Goal: Task Accomplishment & Management: Complete application form

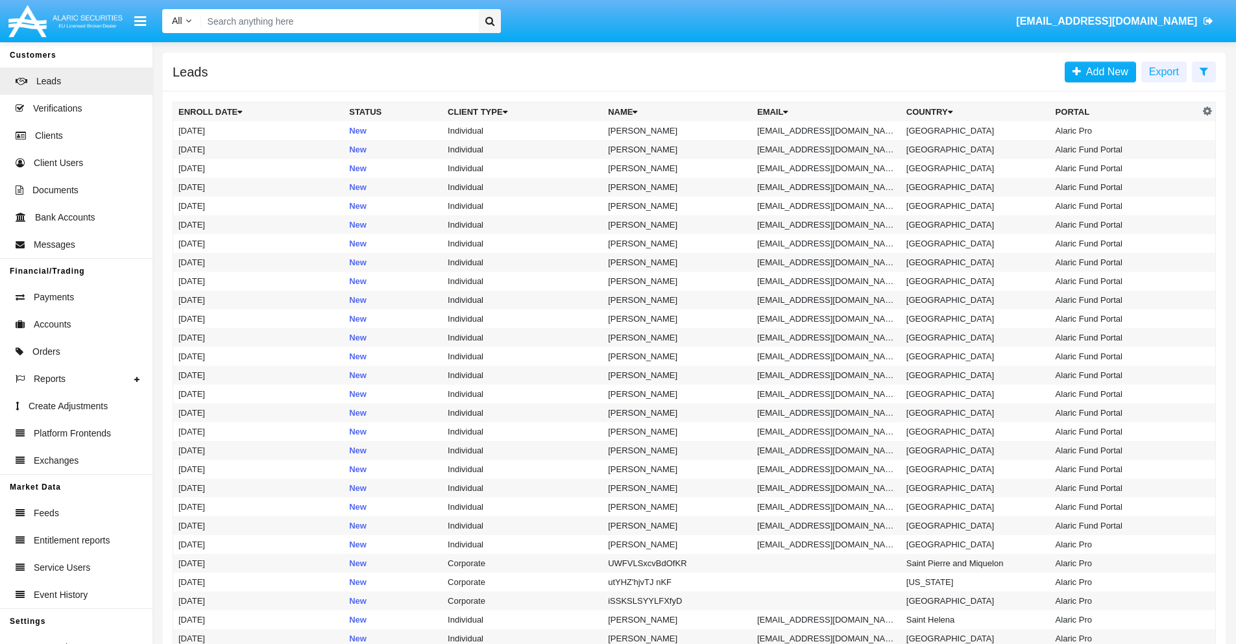
click at [1204, 71] on icon at bounding box center [1204, 71] width 8 height 10
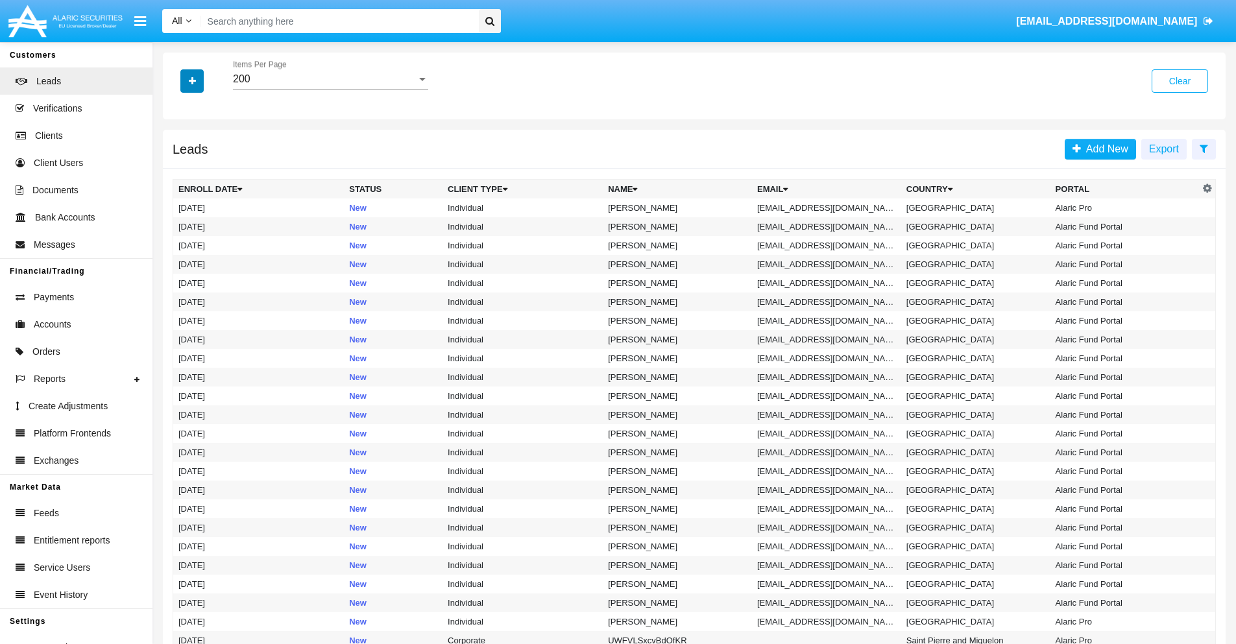
click at [192, 80] on icon "button" at bounding box center [192, 81] width 7 height 9
click at [202, 164] on span "Email" at bounding box center [202, 164] width 26 height 16
click at [178, 169] on input "Email" at bounding box center [178, 169] width 1 height 1
checkbox input "true"
click at [192, 80] on icon "button" at bounding box center [192, 81] width 7 height 9
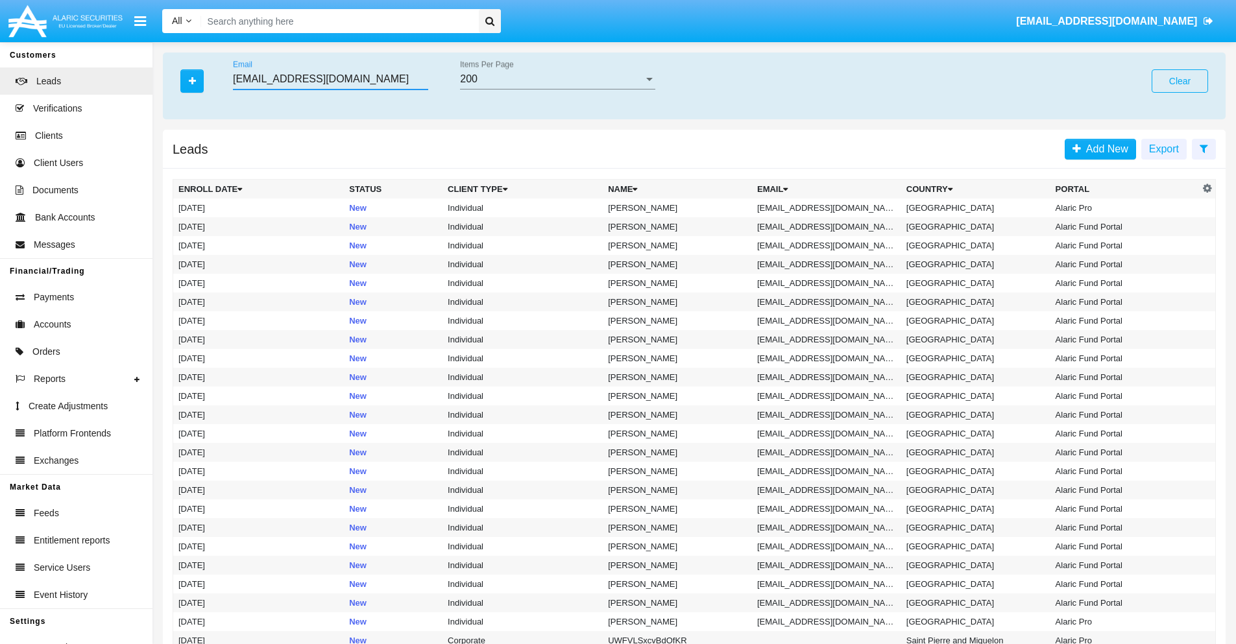
type input "[EMAIL_ADDRESS][DOMAIN_NAME]"
click at [831, 208] on td "[EMAIL_ADDRESS][DOMAIN_NAME]" at bounding box center [826, 208] width 149 height 19
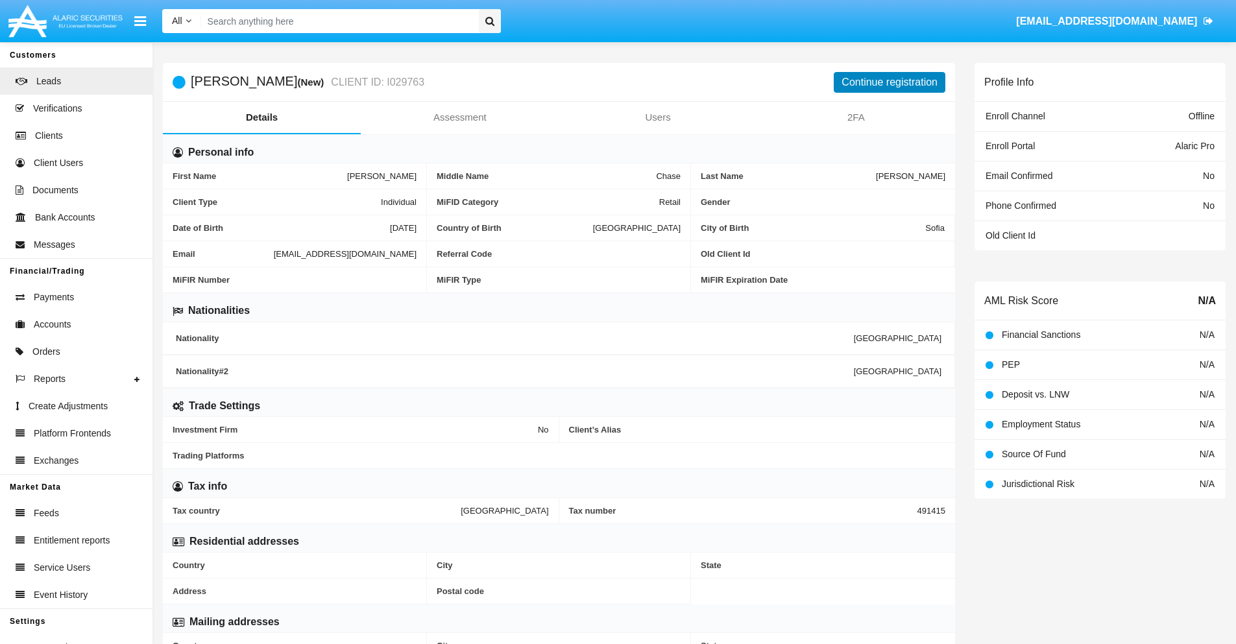
click at [890, 82] on button "Continue registration" at bounding box center [890, 82] width 112 height 21
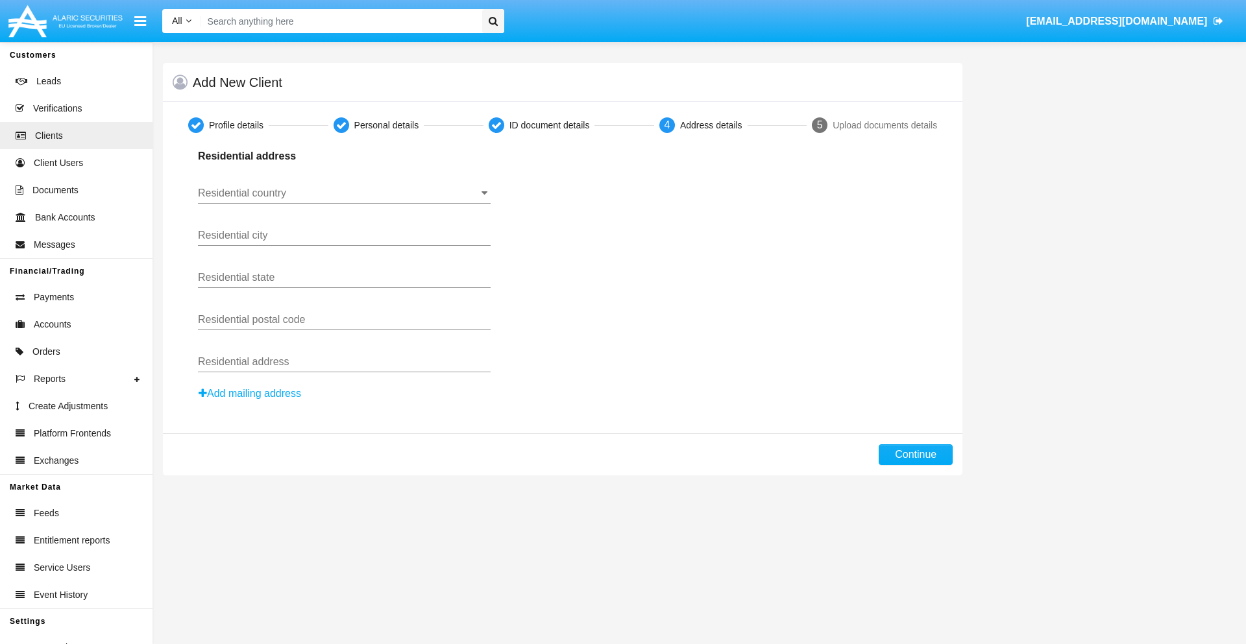
click at [344, 193] on input "Residential country" at bounding box center [344, 194] width 293 height 12
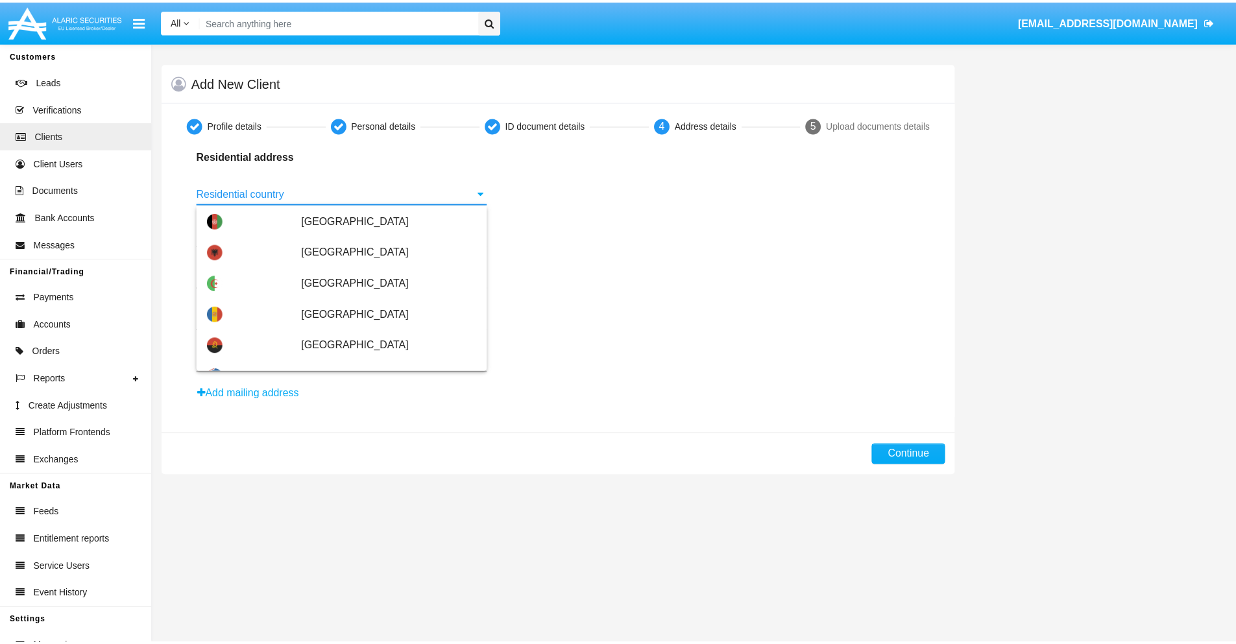
scroll to position [768, 0]
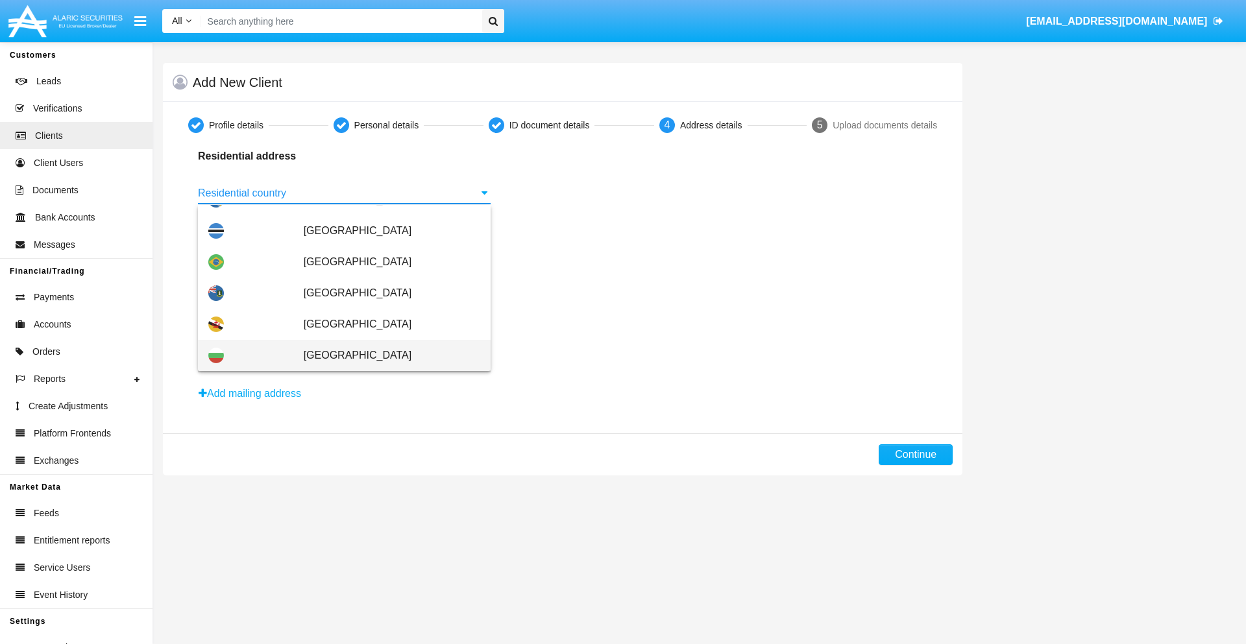
click at [385, 356] on span "[GEOGRAPHIC_DATA]" at bounding box center [392, 355] width 177 height 31
type input "[GEOGRAPHIC_DATA]"
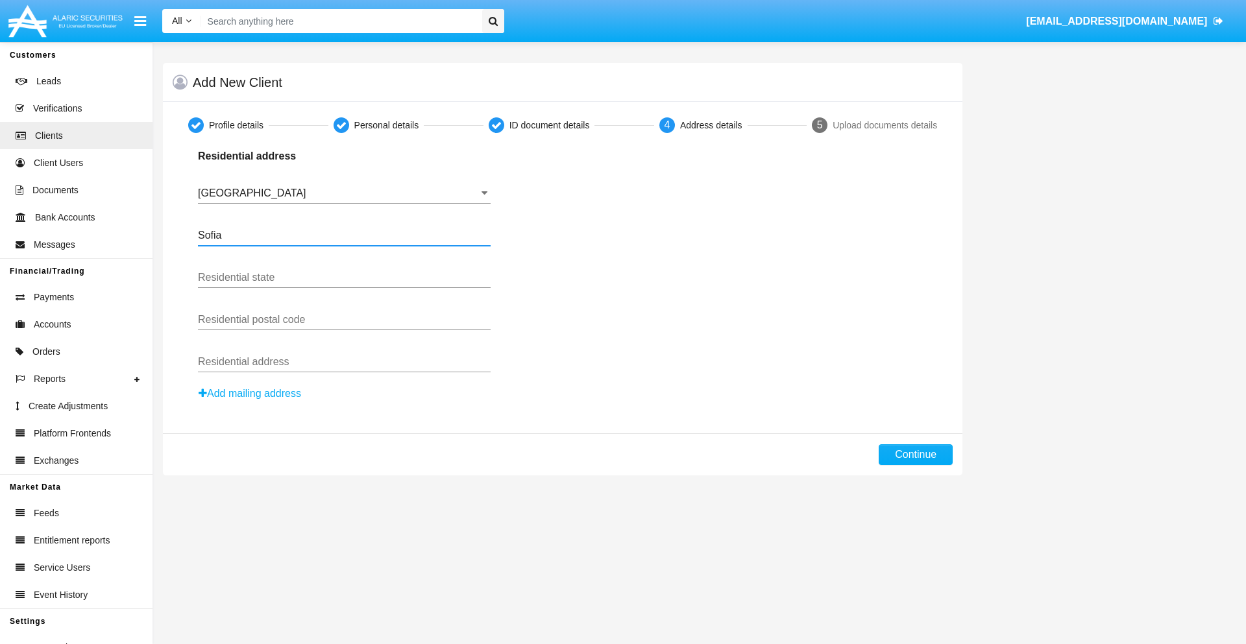
type input "Sofia"
type input "1000"
type input "Vasil Levski"
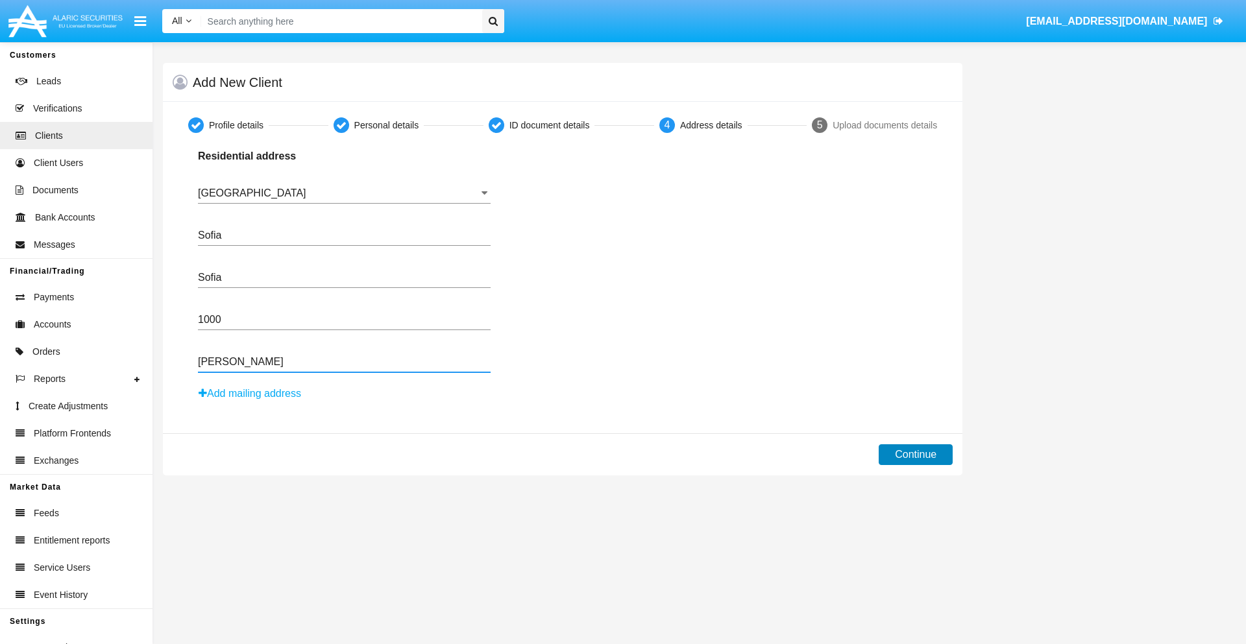
click at [916, 455] on button "Continue" at bounding box center [916, 455] width 74 height 21
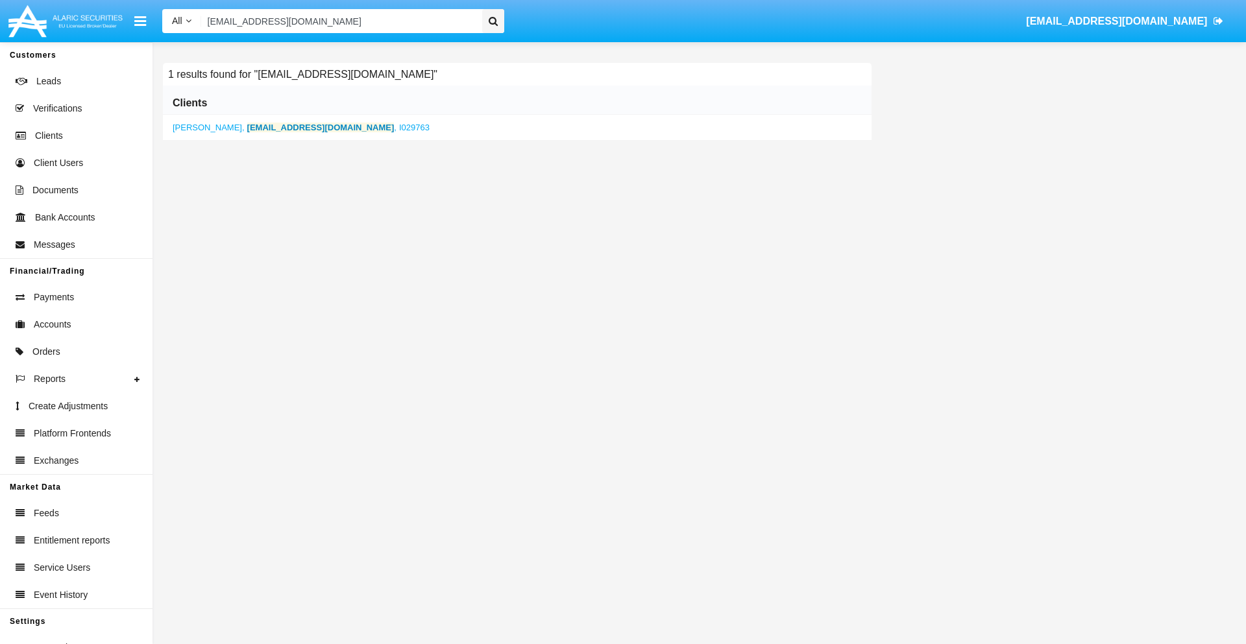
type input "3a8eob_dsi@dv1c6m.z.kr"
click at [286, 127] on b "3a8eob_dsi@dv1c6m.z.kr" at bounding box center [320, 128] width 147 height 10
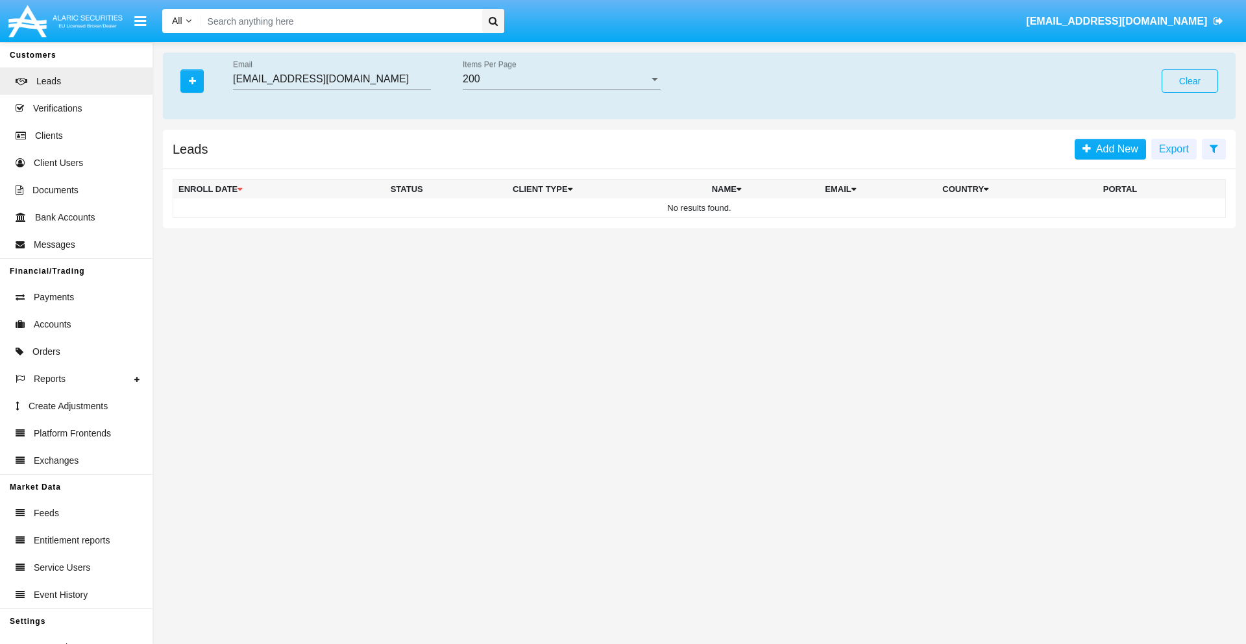
click at [1190, 81] on button "Clear" at bounding box center [1190, 80] width 56 height 23
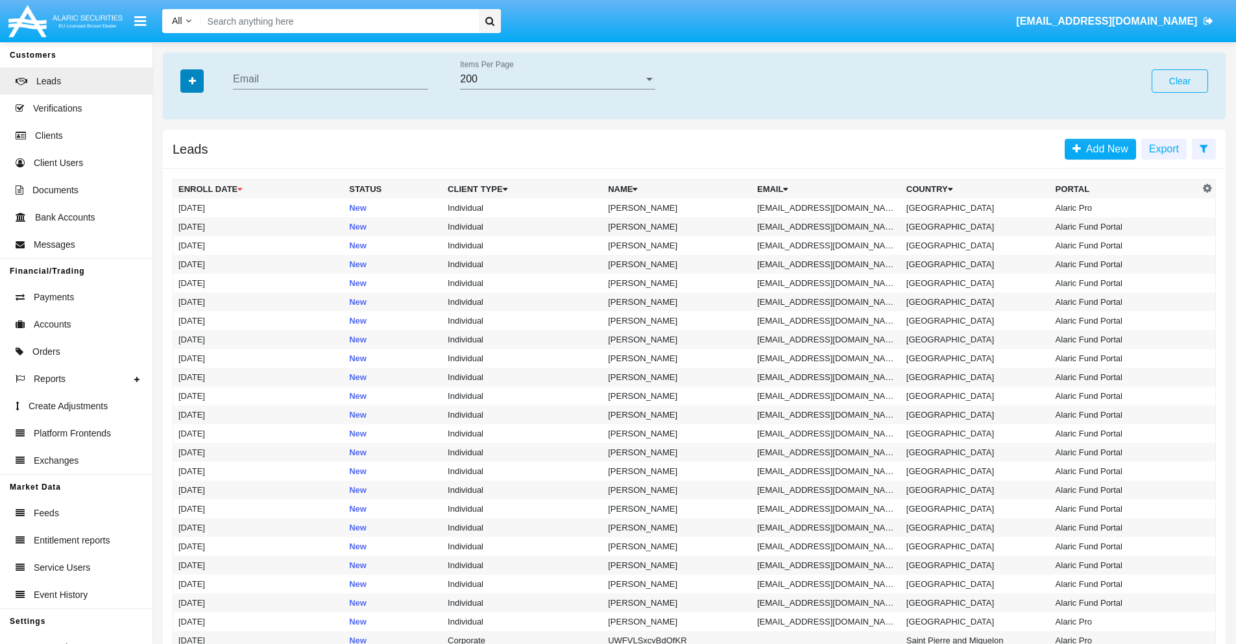
click at [192, 80] on icon "button" at bounding box center [192, 81] width 7 height 9
type input "g3fxcj9rvq@3km3o.5y3p6v.jp"
click at [831, 208] on td "g3fxcj9rvq@3km3o.5y3p6v.jp" at bounding box center [826, 208] width 149 height 19
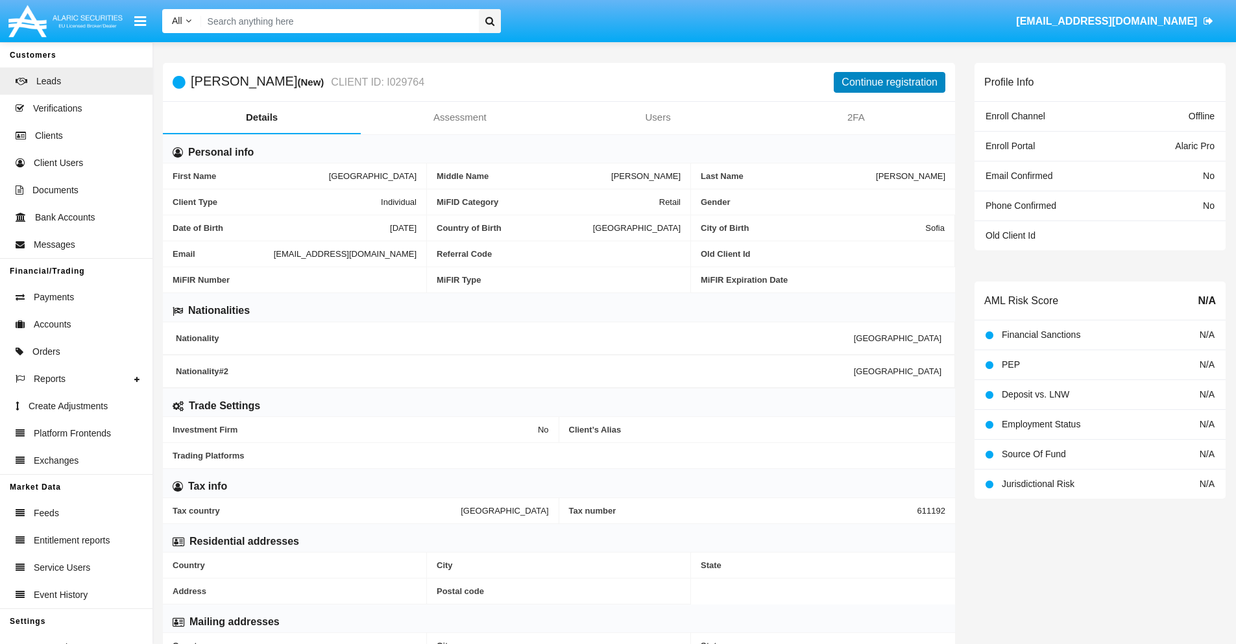
click at [890, 82] on button "Continue registration" at bounding box center [890, 82] width 112 height 21
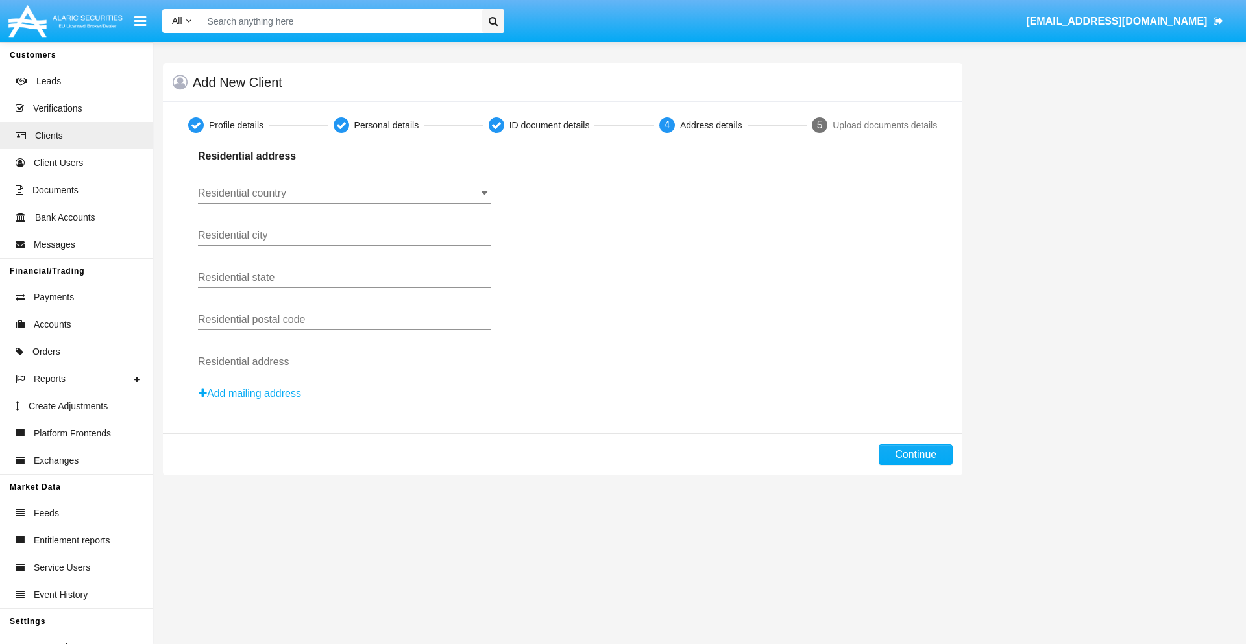
click at [250, 394] on button "Add mailing address" at bounding box center [250, 393] width 104 height 17
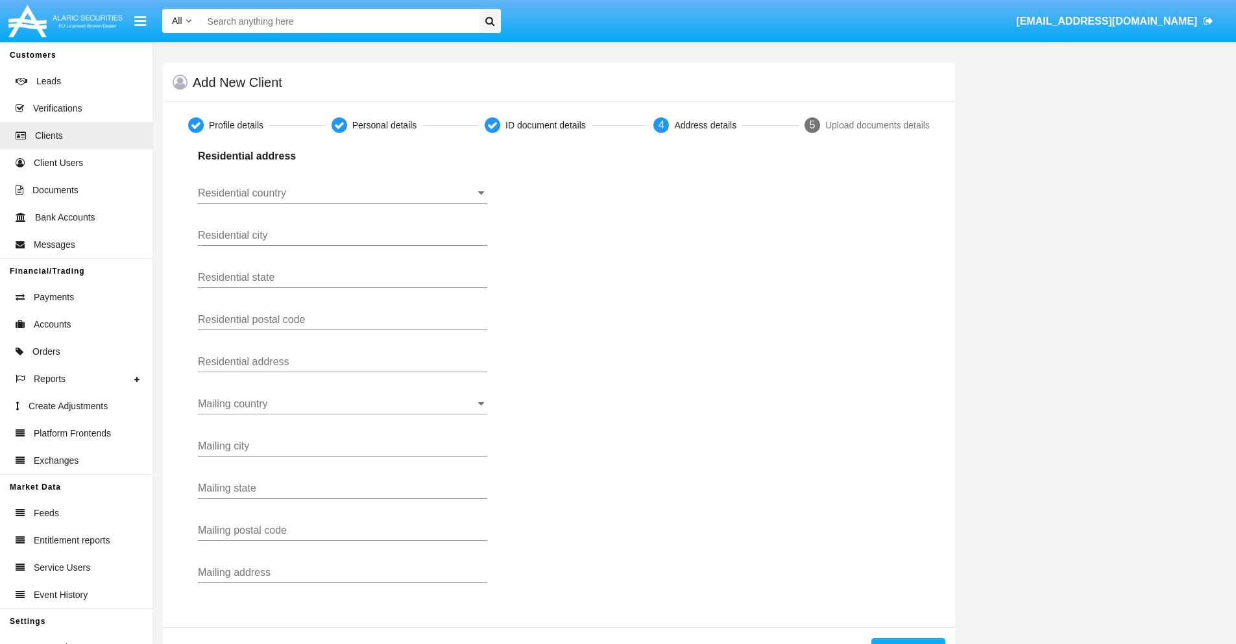
click at [343, 193] on input "Residential country" at bounding box center [342, 194] width 289 height 12
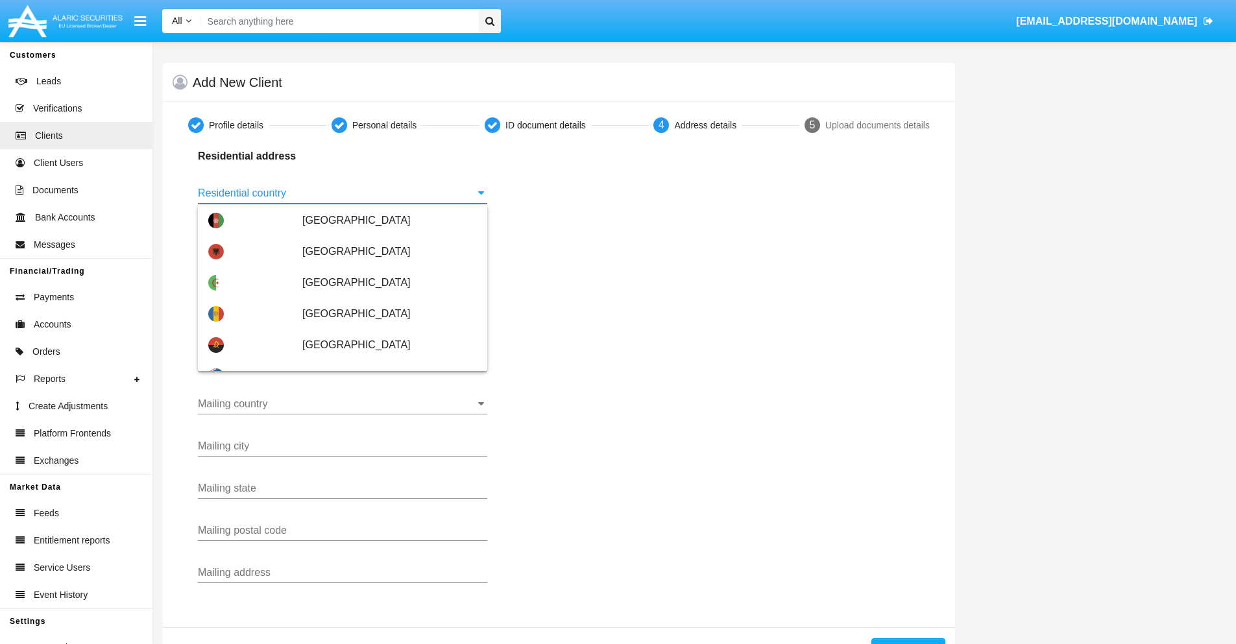
scroll to position [768, 0]
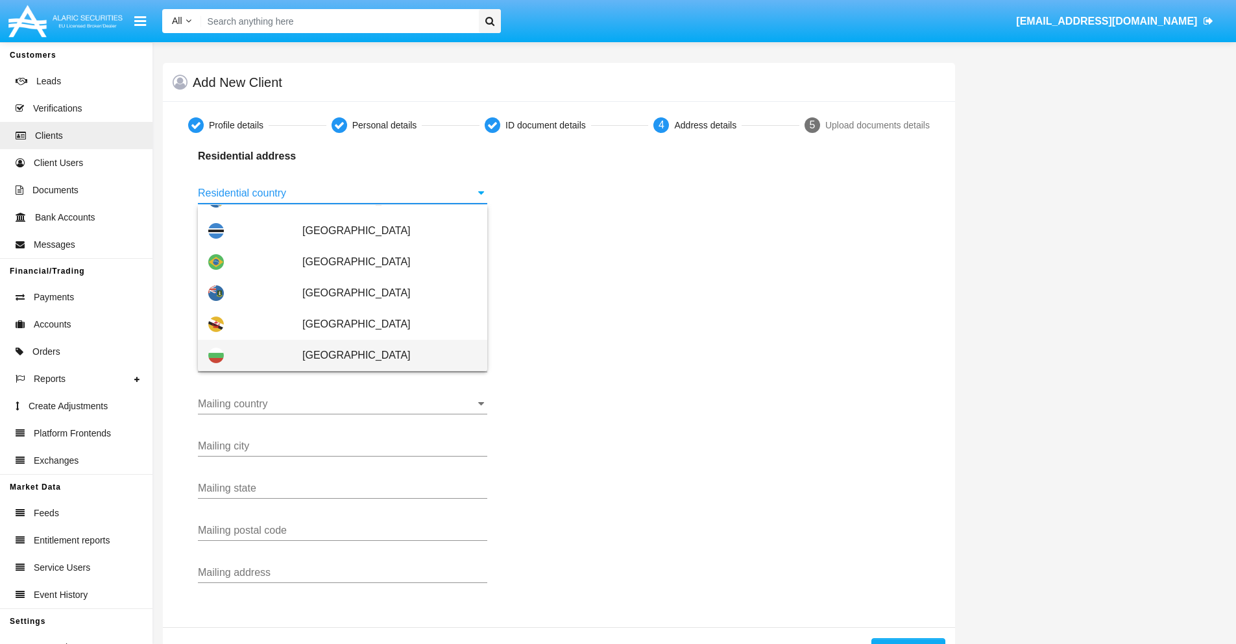
click at [383, 356] on span "[GEOGRAPHIC_DATA]" at bounding box center [389, 355] width 175 height 31
type input "[GEOGRAPHIC_DATA]"
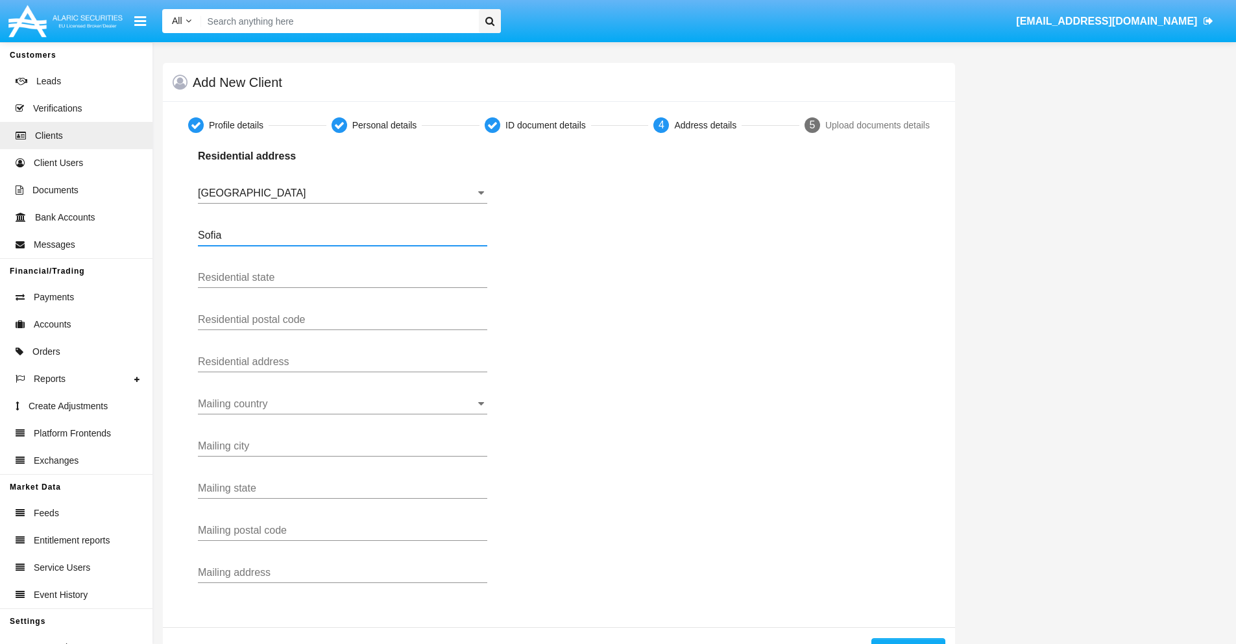
type input "Sofia"
type input "1000"
type input "Vasil Levski"
click at [343, 404] on input "Mailing country" at bounding box center [342, 404] width 289 height 12
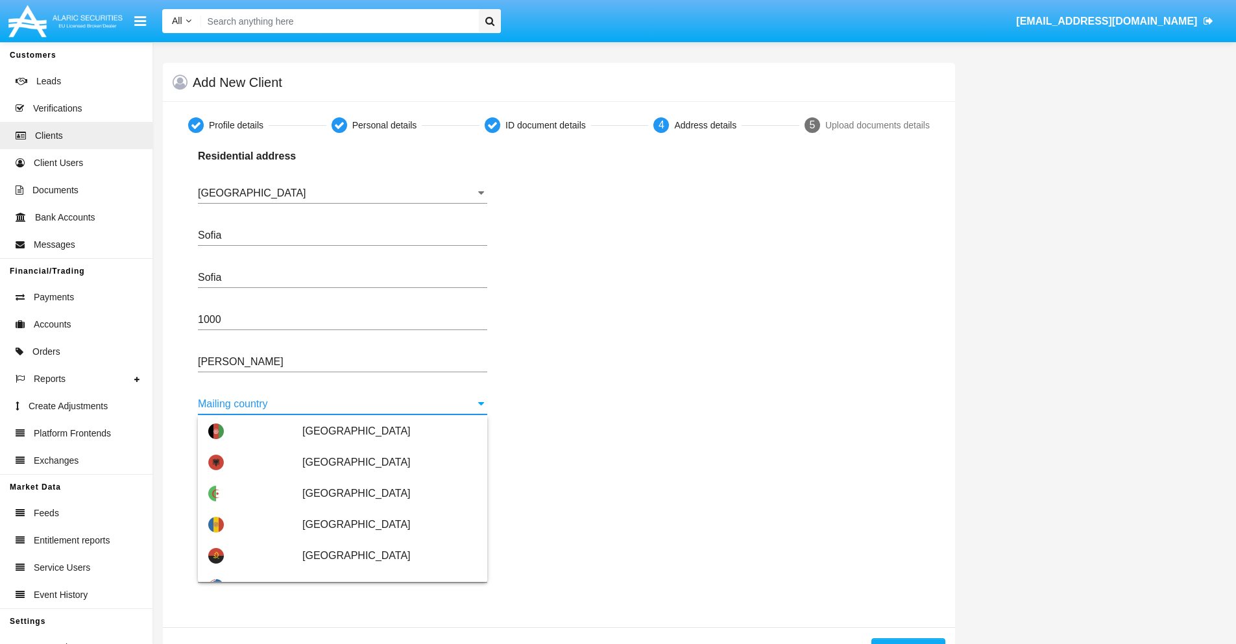
scroll to position [62, 0]
click at [383, 572] on span "[GEOGRAPHIC_DATA]" at bounding box center [389, 587] width 175 height 31
type input "[GEOGRAPHIC_DATA]"
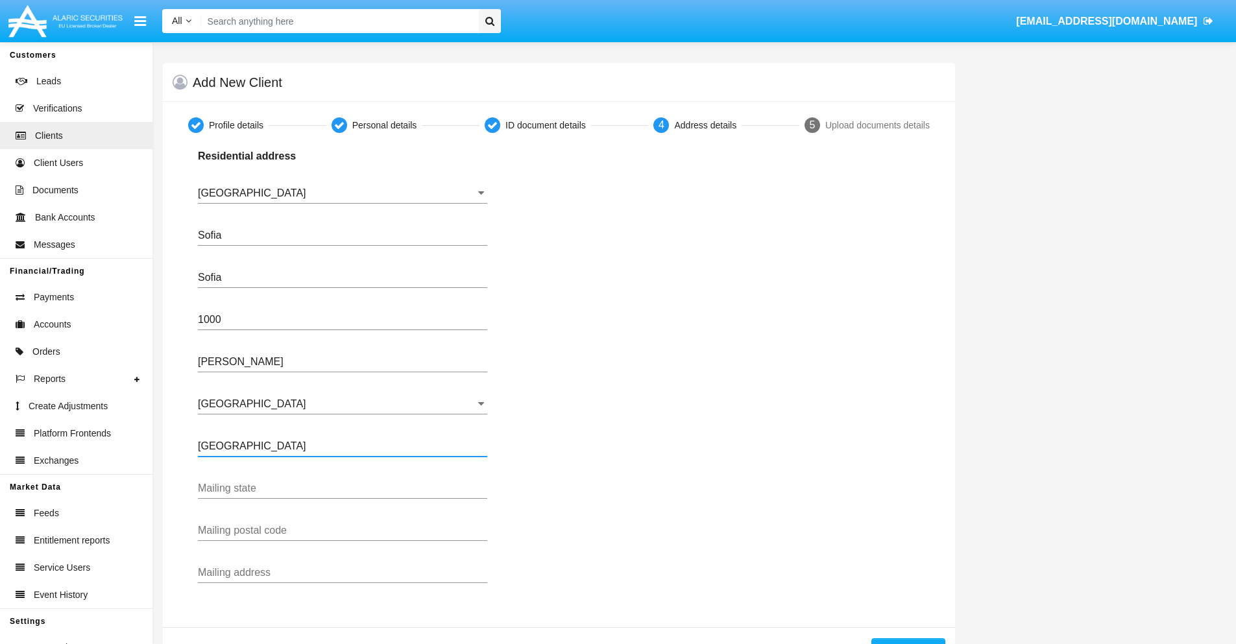
type input "Buenos Aires"
type input "7777"
type input "Test Mail Address"
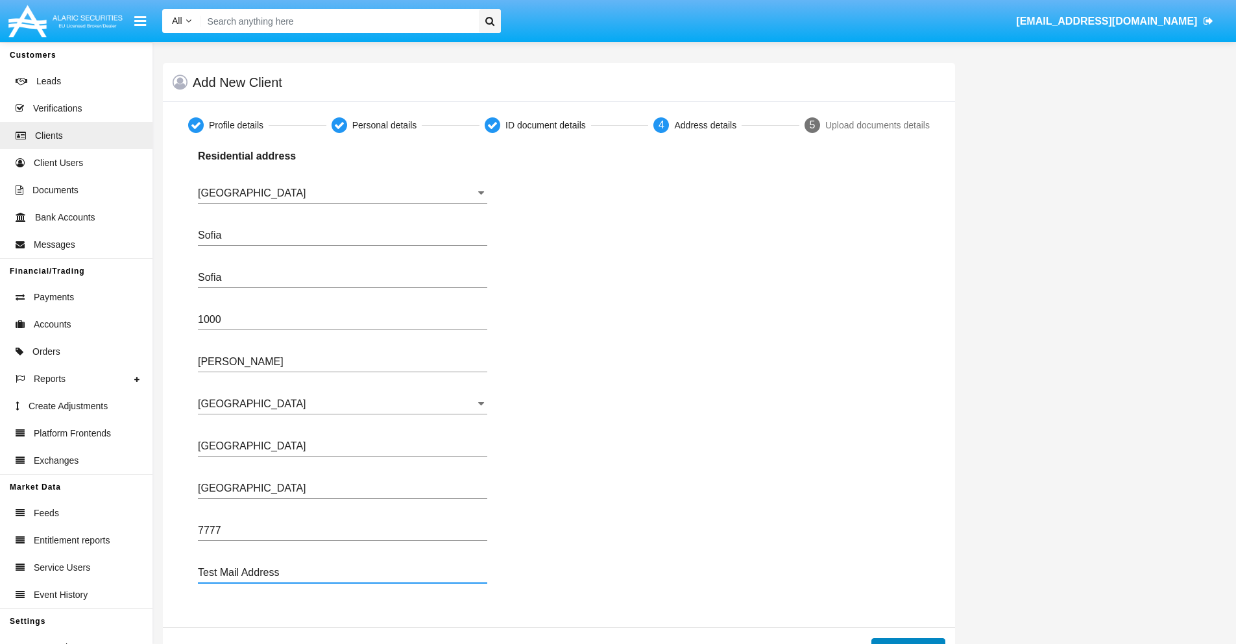
click at [908, 641] on button "Continue" at bounding box center [909, 649] width 74 height 21
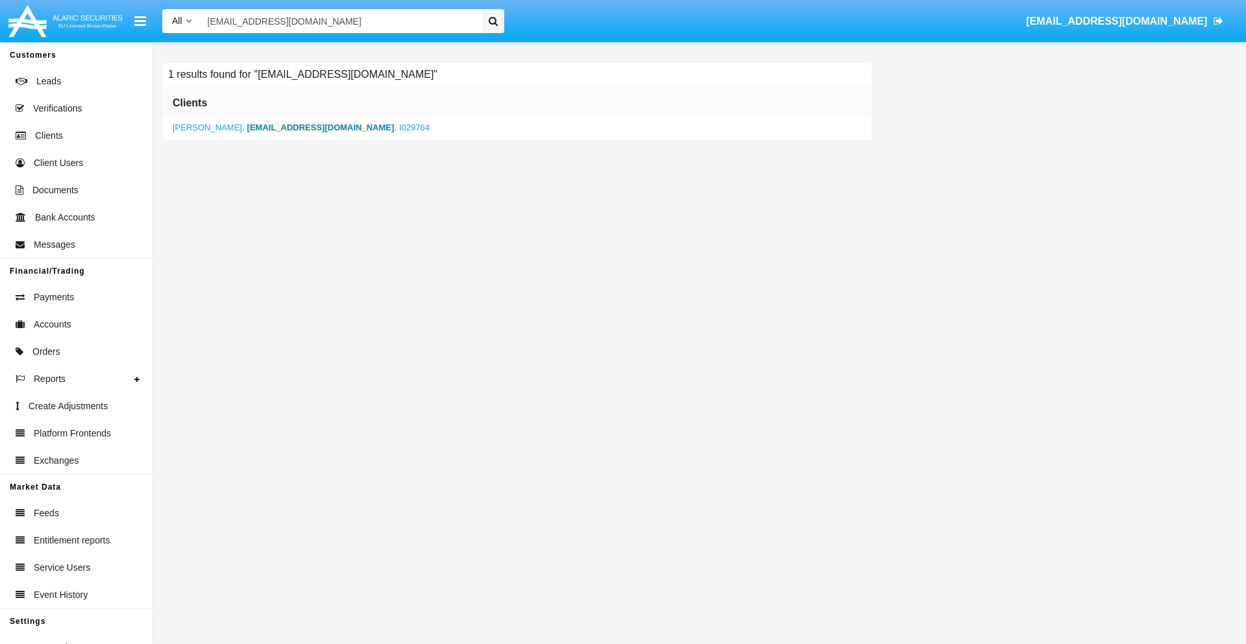
type input "g3fxcj9rvq@3km3o.5y3p6v.jp"
click at [301, 127] on b "g3fxcj9rvq@3km3o.5y3p6v.jp" at bounding box center [320, 128] width 147 height 10
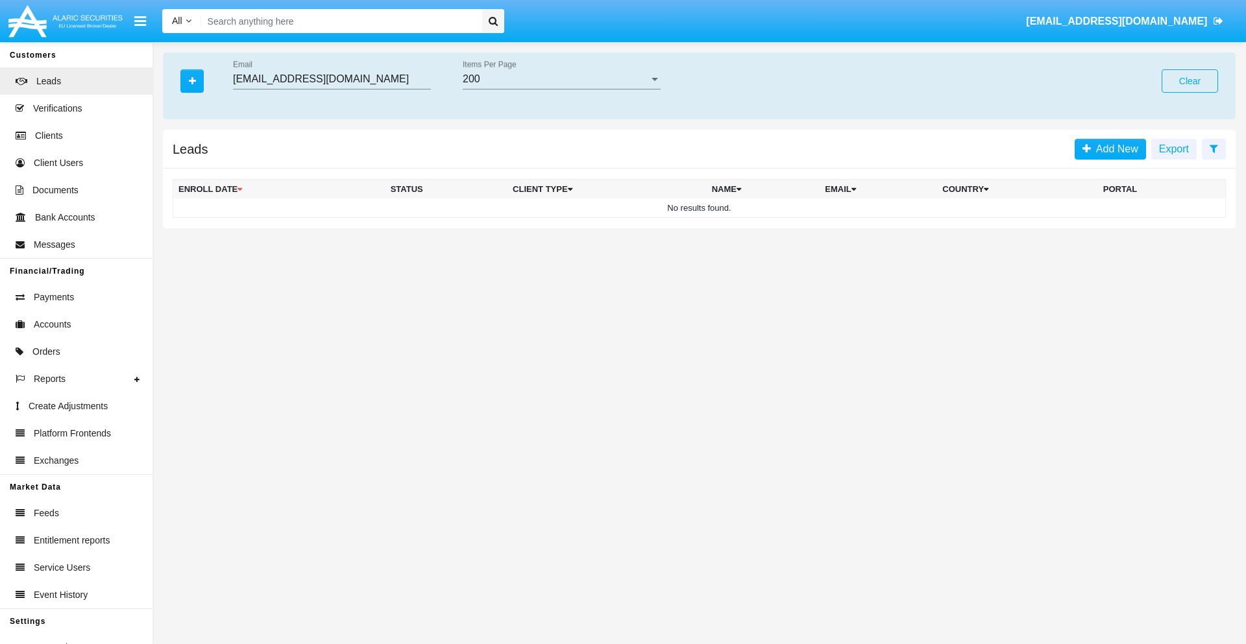
click at [1190, 81] on button "Clear" at bounding box center [1190, 80] width 56 height 23
click at [192, 80] on icon "button" at bounding box center [192, 81] width 7 height 9
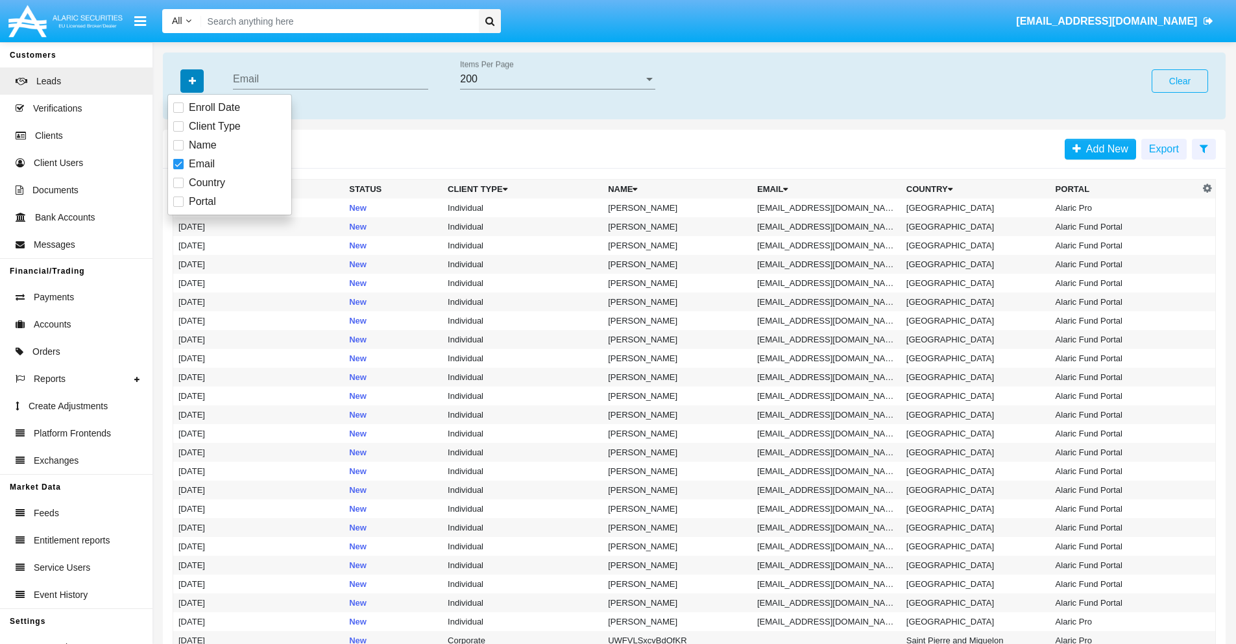
click at [192, 80] on icon "button" at bounding box center [192, 81] width 7 height 9
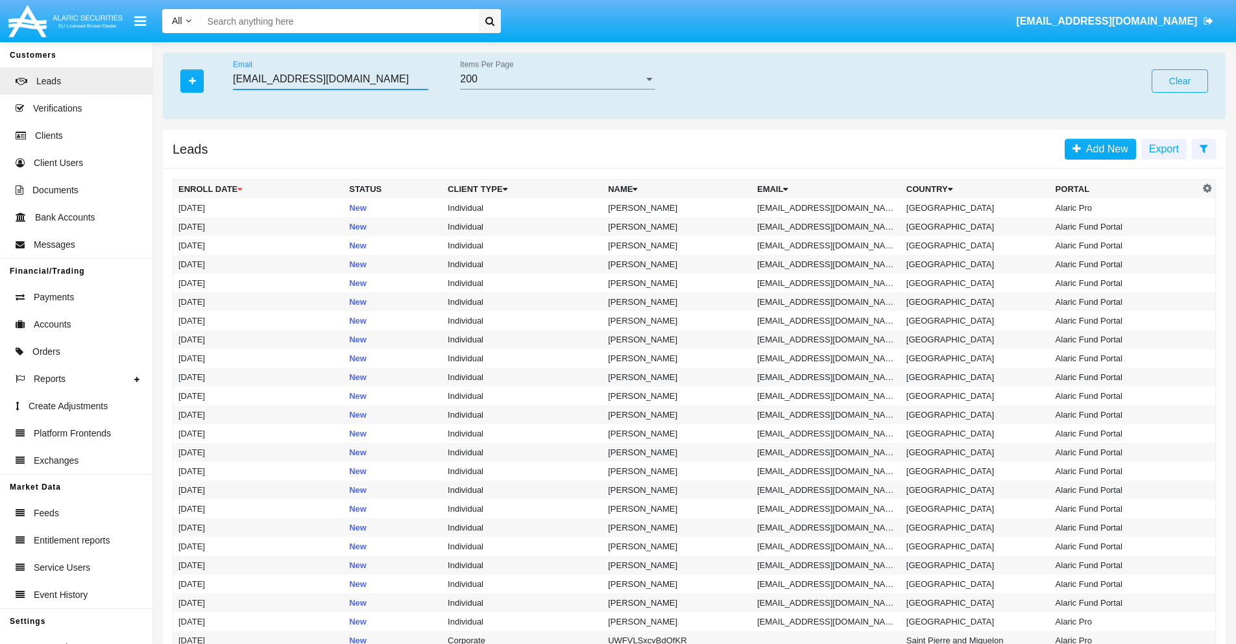
type input "dsy33q_enr3rc@cujj-mq3.gov"
click at [831, 208] on td "dsy33q_enr3rc@cujj-mq3.gov" at bounding box center [826, 208] width 149 height 19
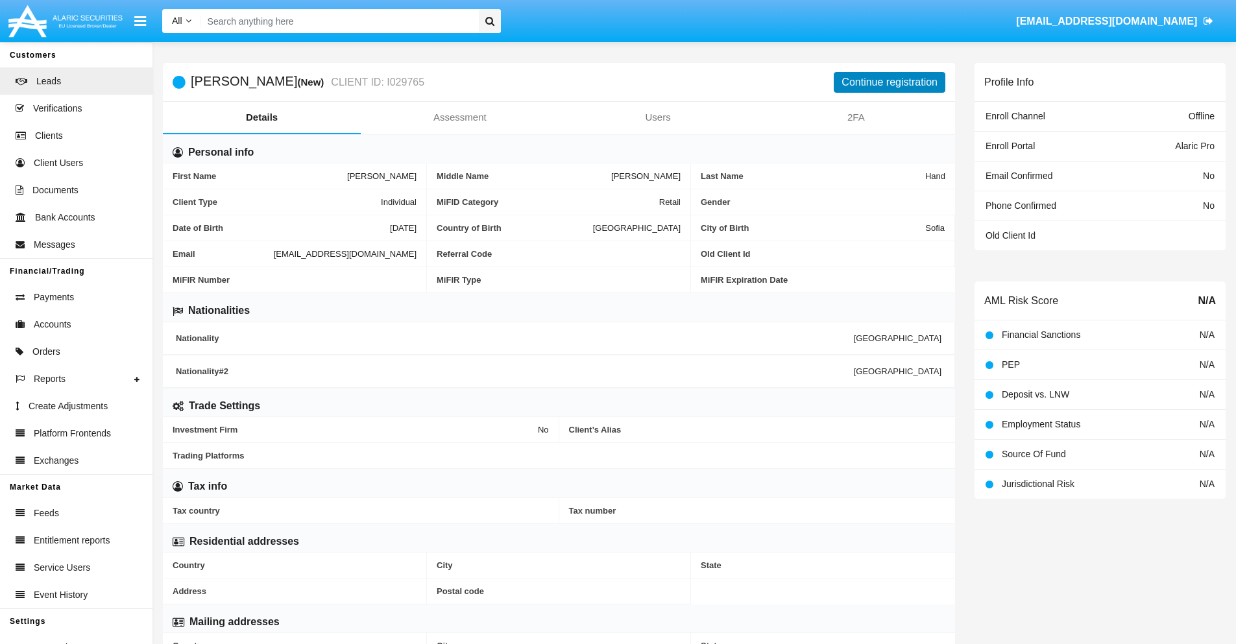
click at [890, 82] on button "Continue registration" at bounding box center [890, 82] width 112 height 21
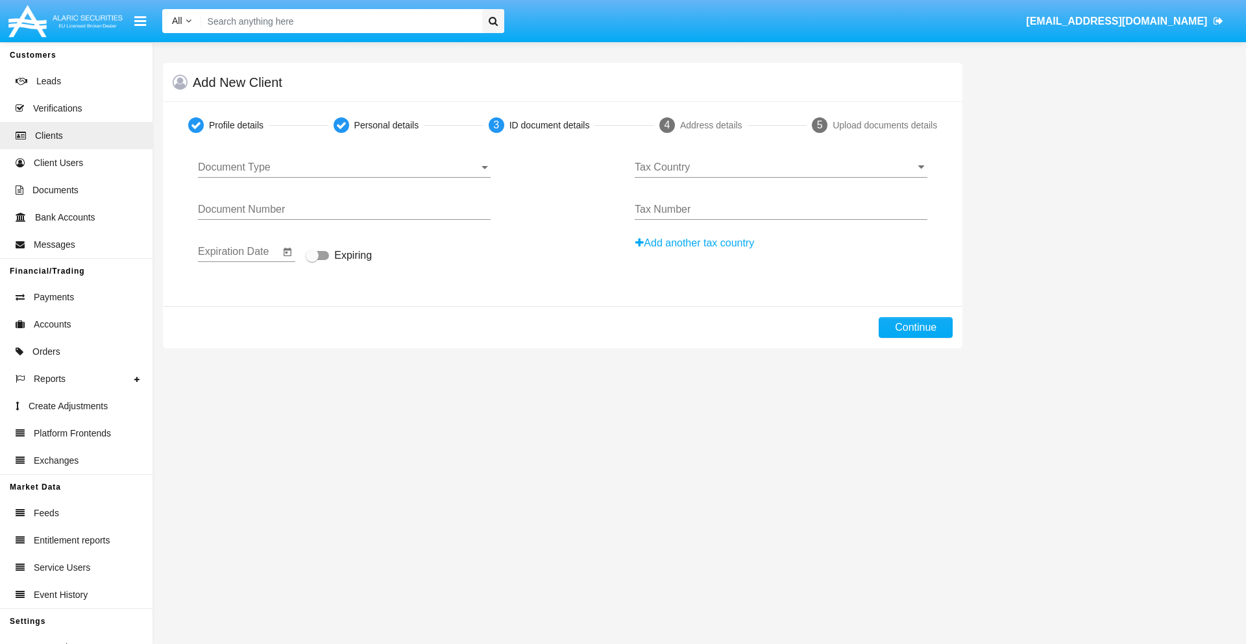
click at [344, 167] on span "Document Type" at bounding box center [338, 168] width 281 height 12
click at [344, 177] on span "Passport" at bounding box center [344, 177] width 293 height 31
type input "vIhxwnnzOsKVpFZ"
click at [339, 256] on span "Expiring" at bounding box center [353, 256] width 38 height 16
click at [312, 260] on input "Expiring" at bounding box center [311, 260] width 1 height 1
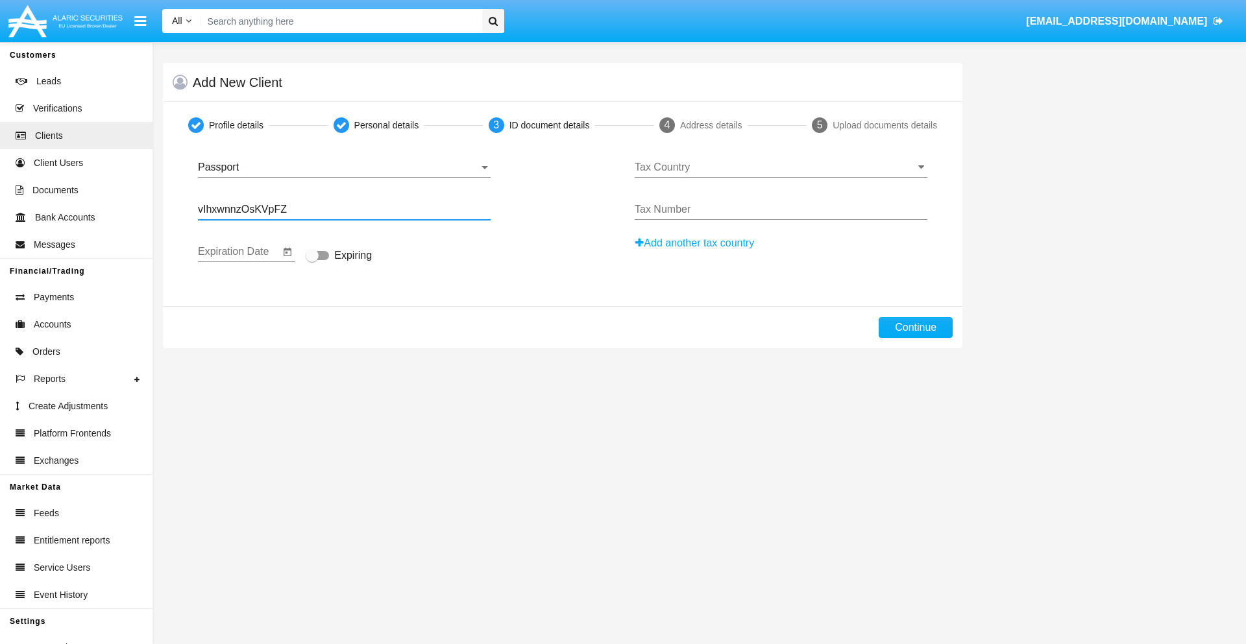
checkbox input "true"
click at [781, 167] on input "Tax Country" at bounding box center [781, 168] width 293 height 12
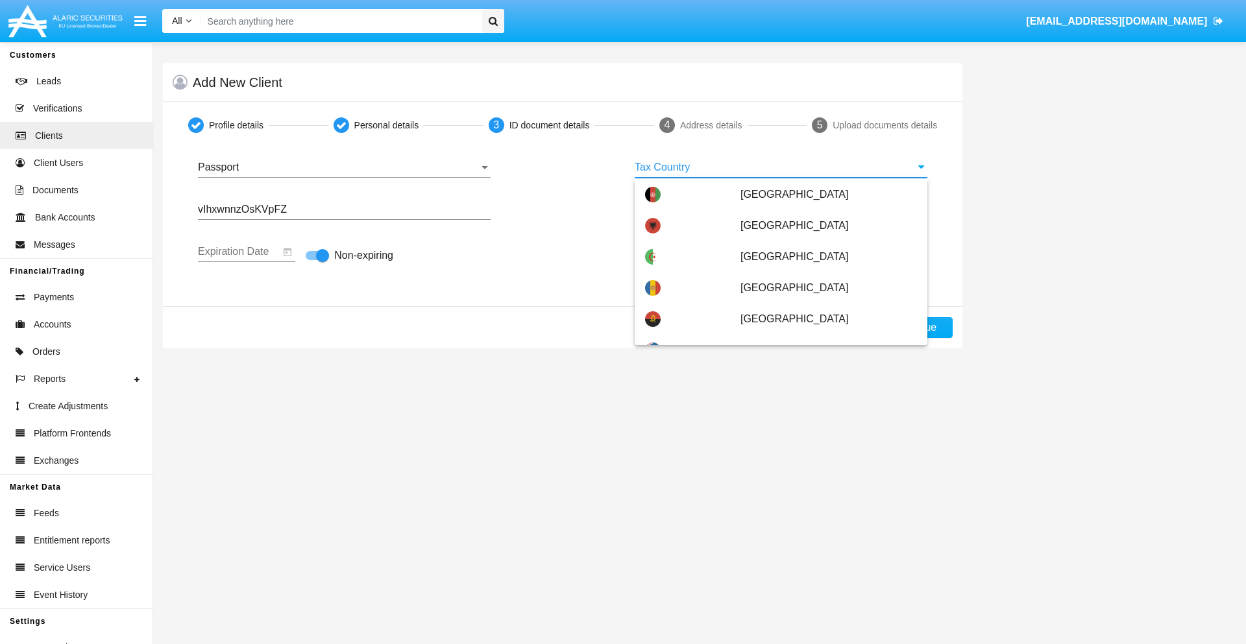
type input "[GEOGRAPHIC_DATA]"
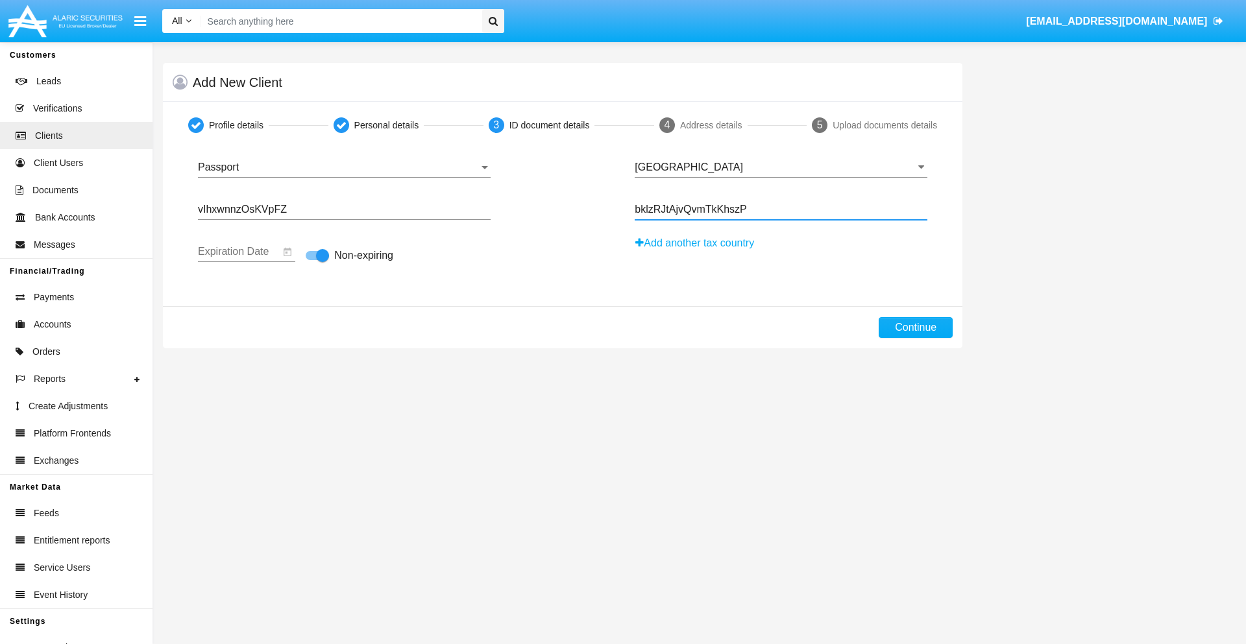
type input "bklzRJtAjvQvmTkKhszP"
click at [916, 328] on button "Continue" at bounding box center [916, 327] width 74 height 21
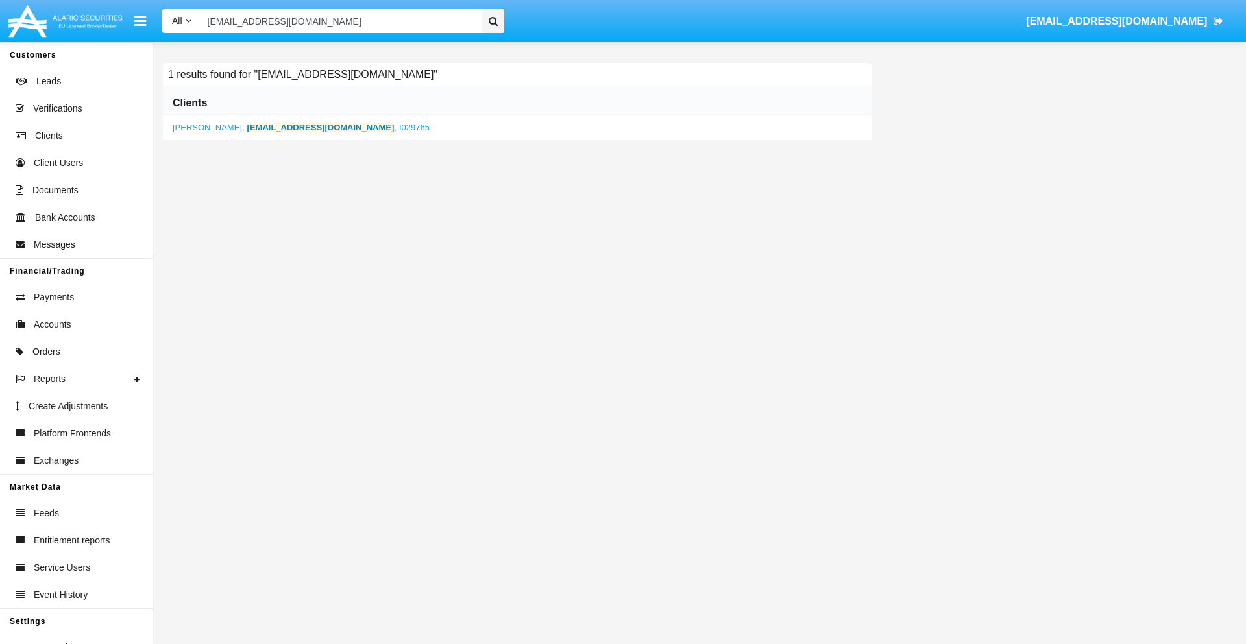
type input "[EMAIL_ADDRESS][DOMAIN_NAME]"
click at [293, 127] on b "[EMAIL_ADDRESS][DOMAIN_NAME]" at bounding box center [320, 128] width 147 height 10
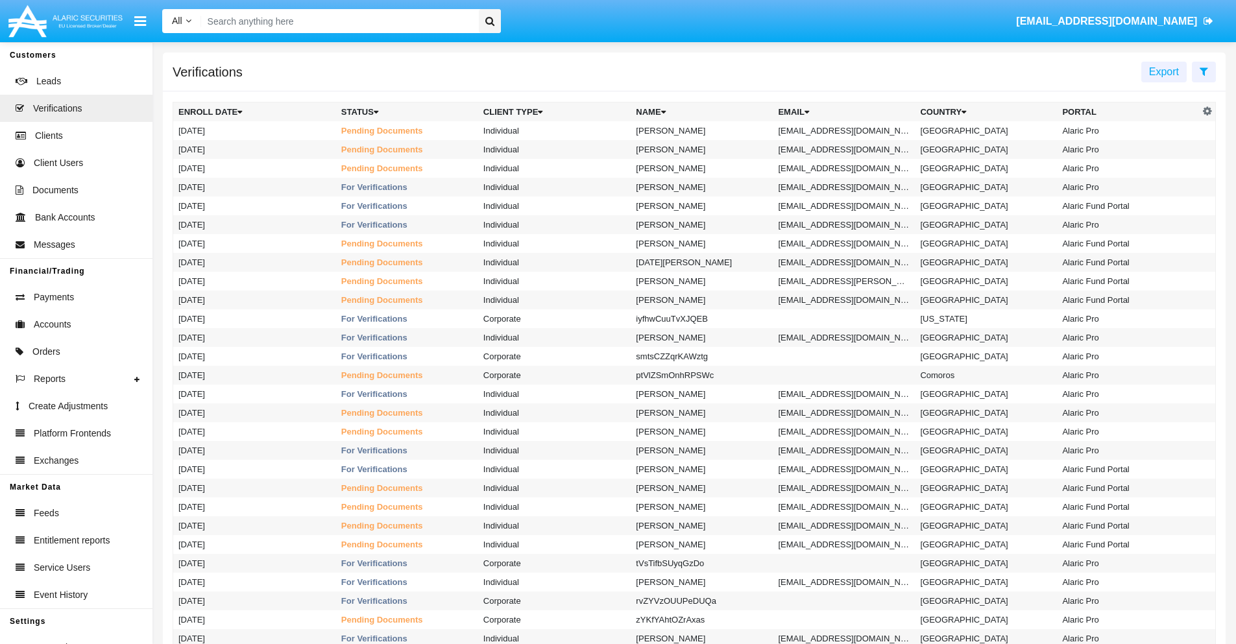
click at [1204, 71] on icon at bounding box center [1204, 71] width 8 height 10
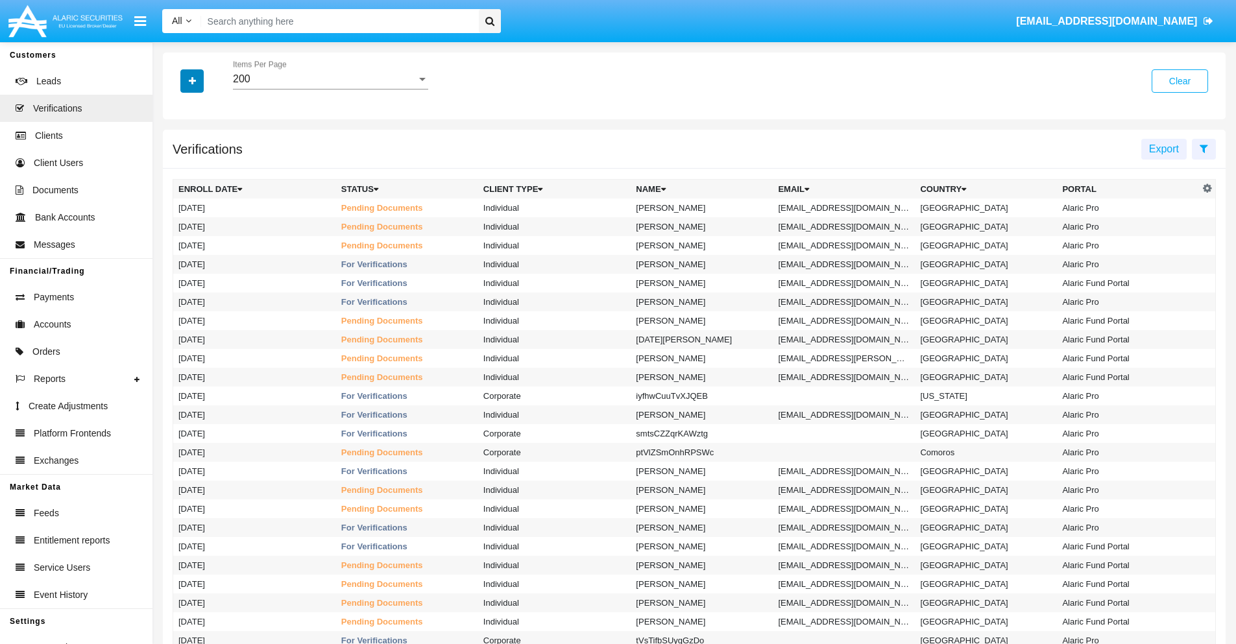
click at [192, 80] on icon "button" at bounding box center [192, 81] width 7 height 9
click at [202, 183] on span "Email" at bounding box center [202, 183] width 26 height 16
click at [178, 188] on input "Email" at bounding box center [178, 188] width 1 height 1
checkbox input "true"
click at [192, 80] on icon "button" at bounding box center [192, 81] width 7 height 9
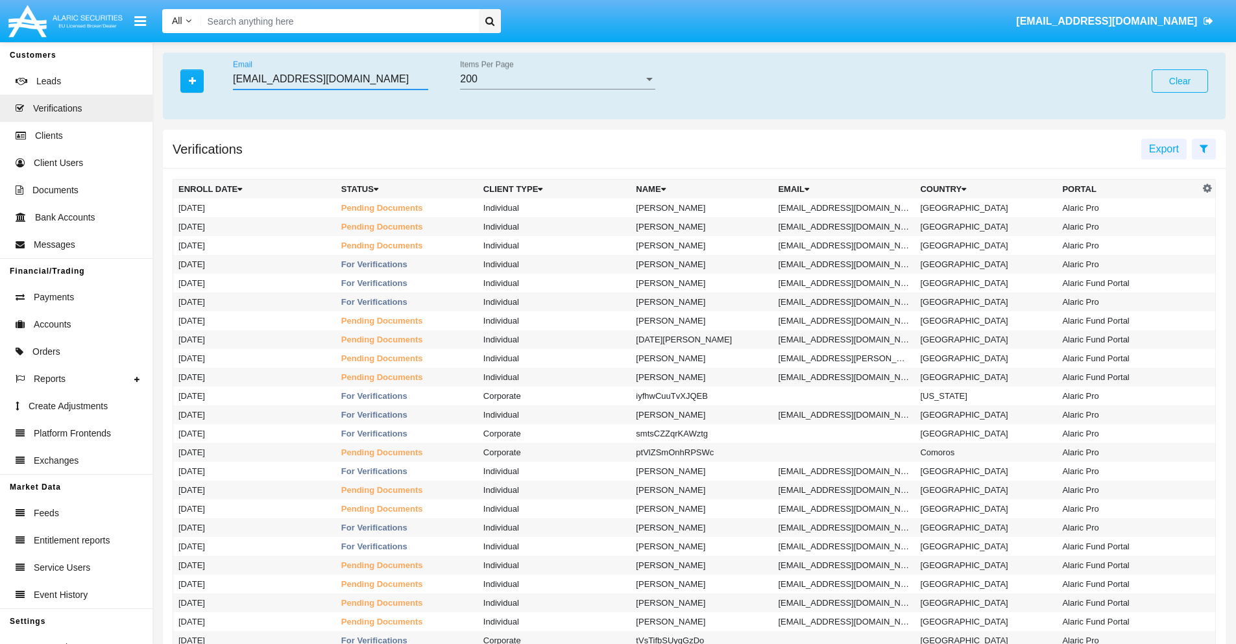
type input "yuva.pdkic@46.6b.int"
click at [848, 208] on td "yuva.pdkic@46.6b.int" at bounding box center [844, 208] width 142 height 19
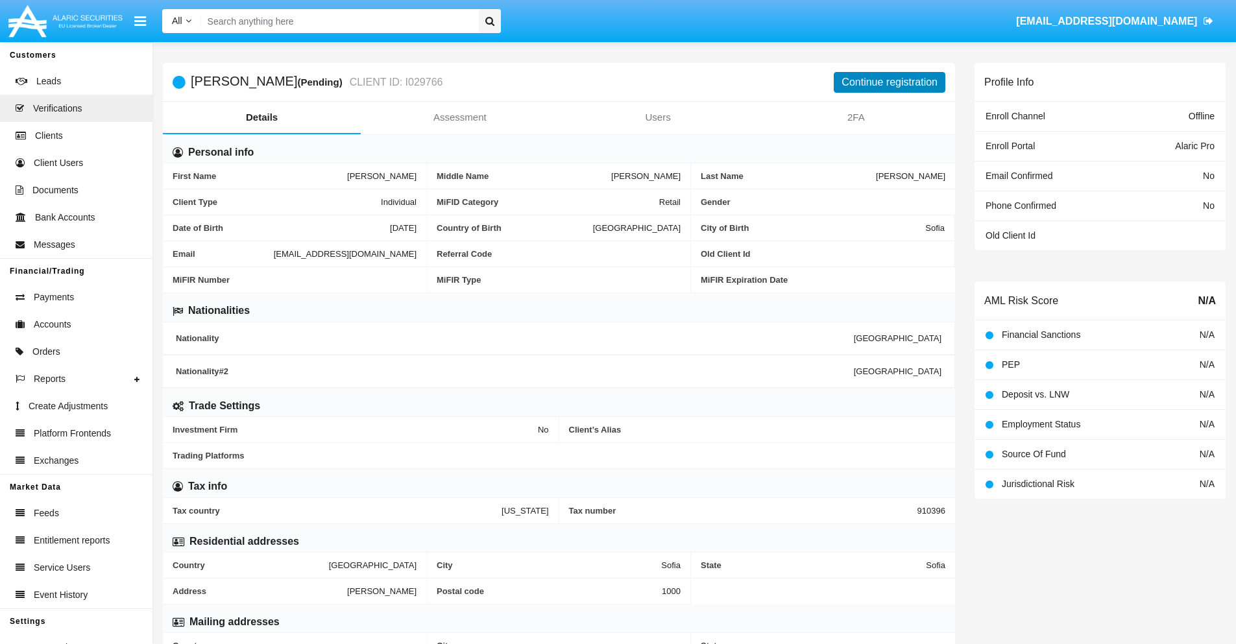
click at [890, 82] on button "Continue registration" at bounding box center [890, 82] width 112 height 21
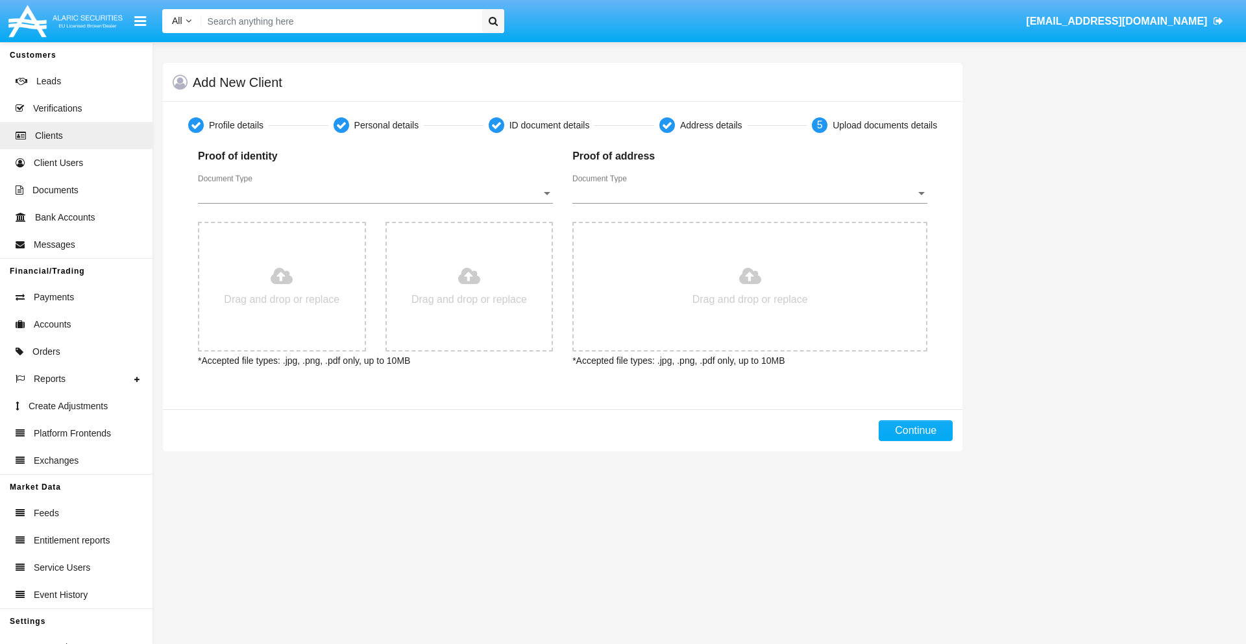
click at [375, 193] on span "Document Type" at bounding box center [369, 194] width 343 height 12
click at [375, 203] on span "Passport" at bounding box center [365, 203] width 334 height 31
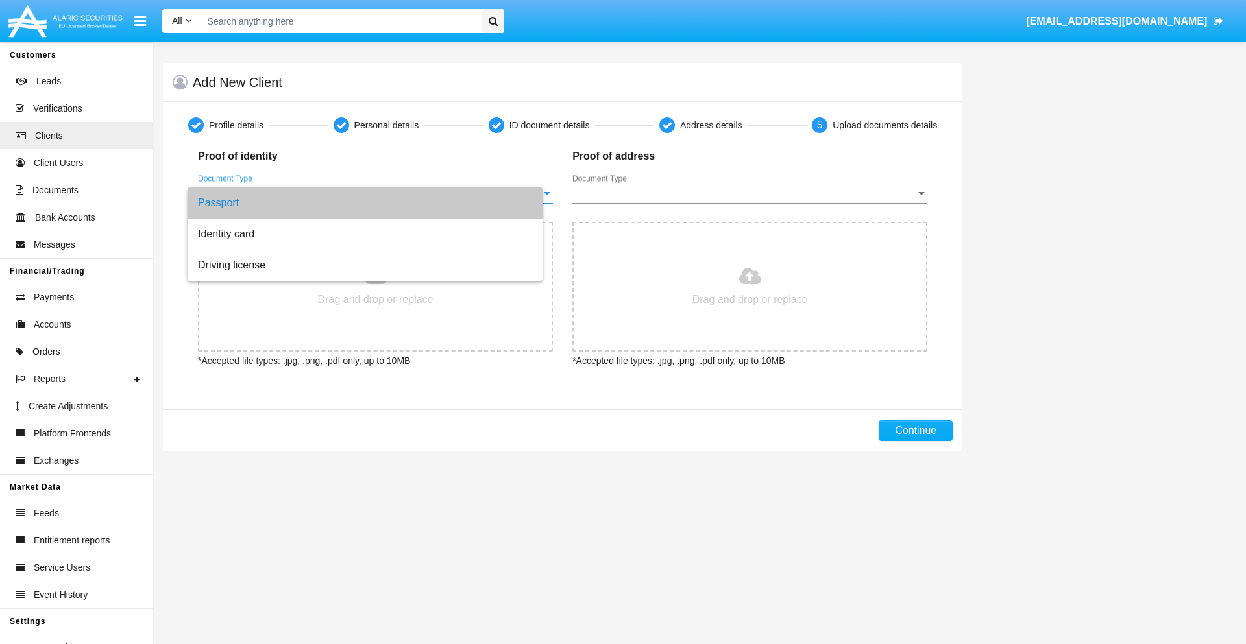
type input "C:\fakepath\passport.png"
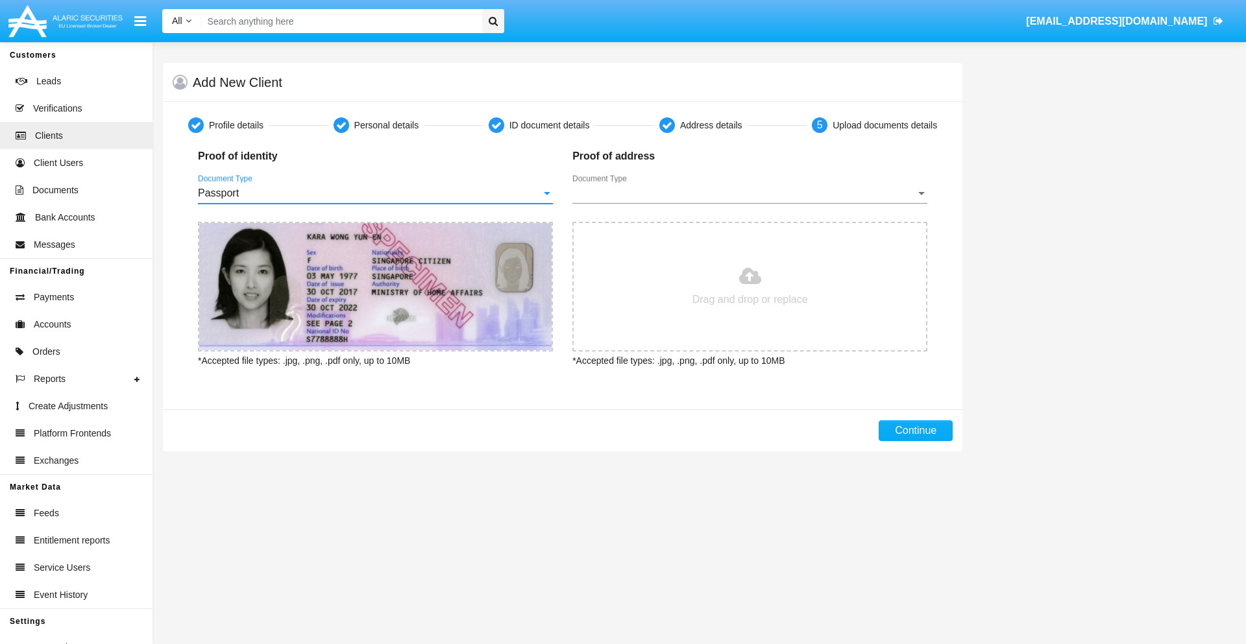
click at [750, 193] on span "Document Type" at bounding box center [743, 194] width 343 height 12
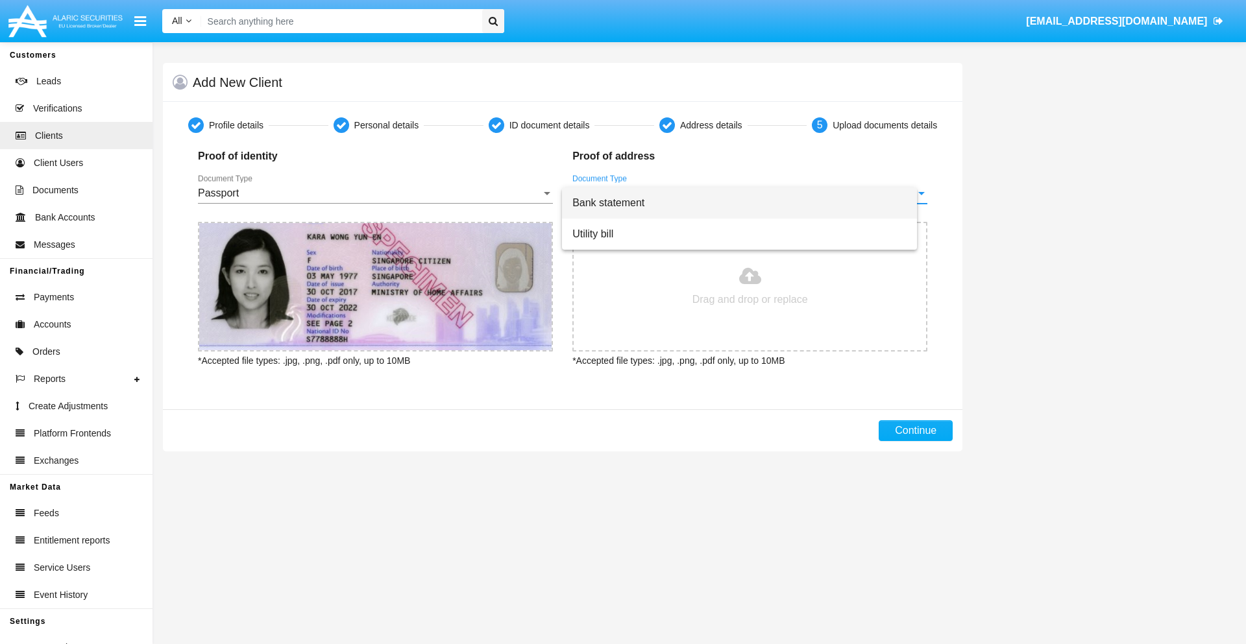
click at [750, 203] on span "Bank statement" at bounding box center [739, 203] width 334 height 31
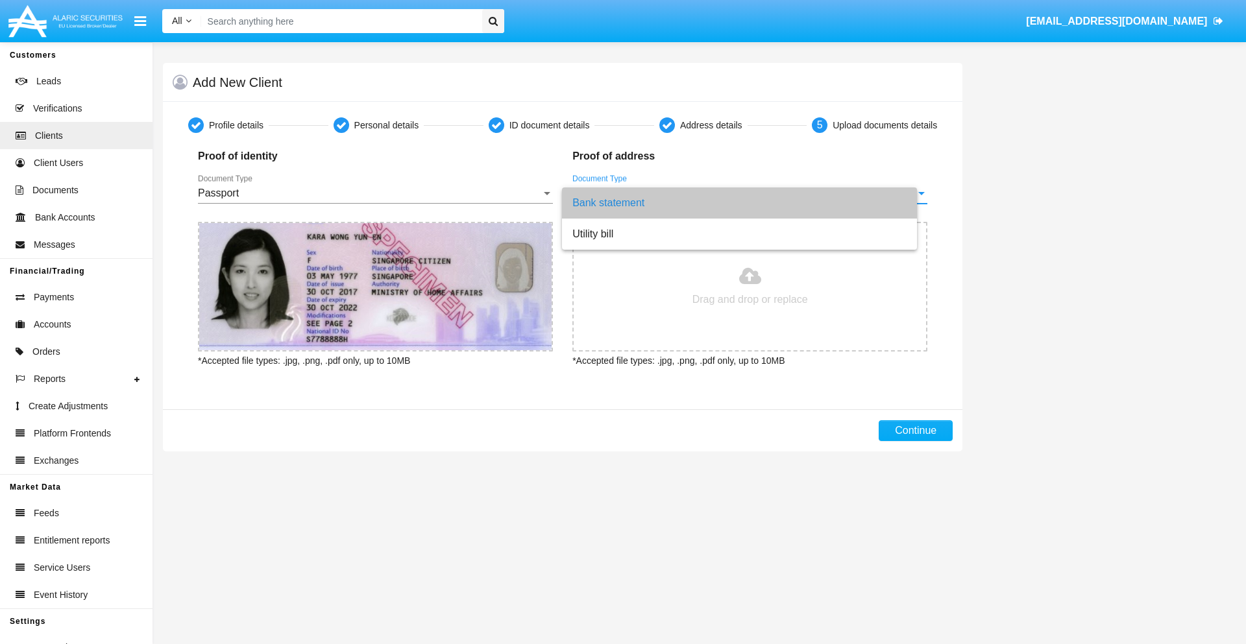
type input "C:\fakepath\bank-statement.png"
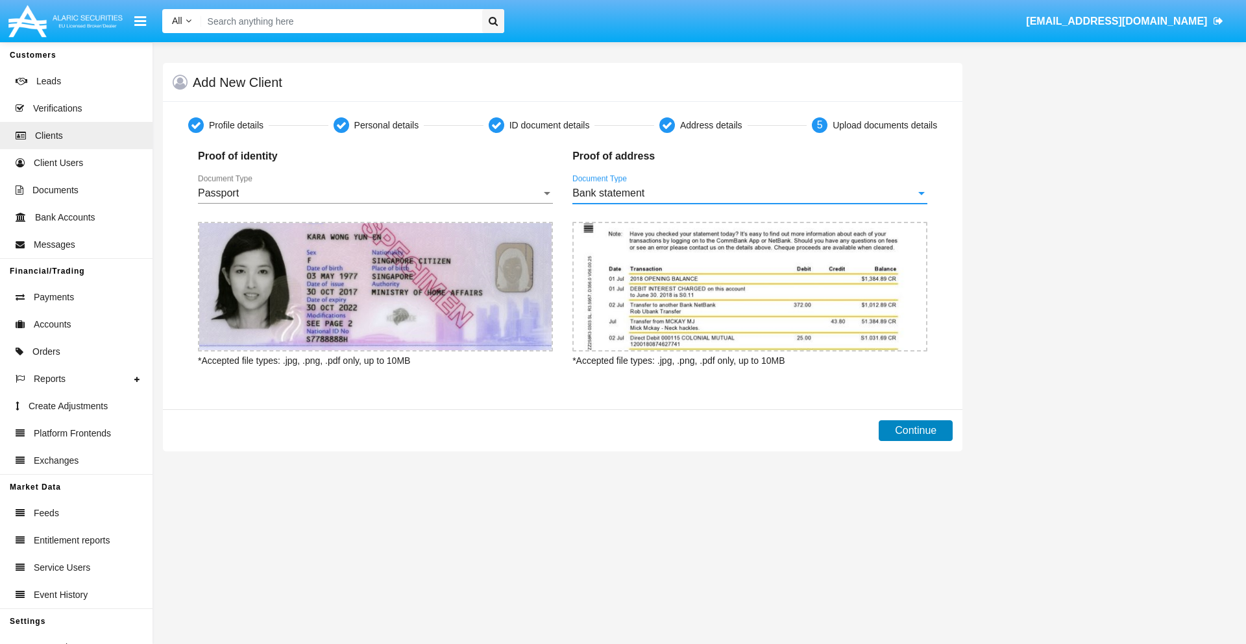
click at [916, 431] on button "Continue" at bounding box center [916, 431] width 74 height 21
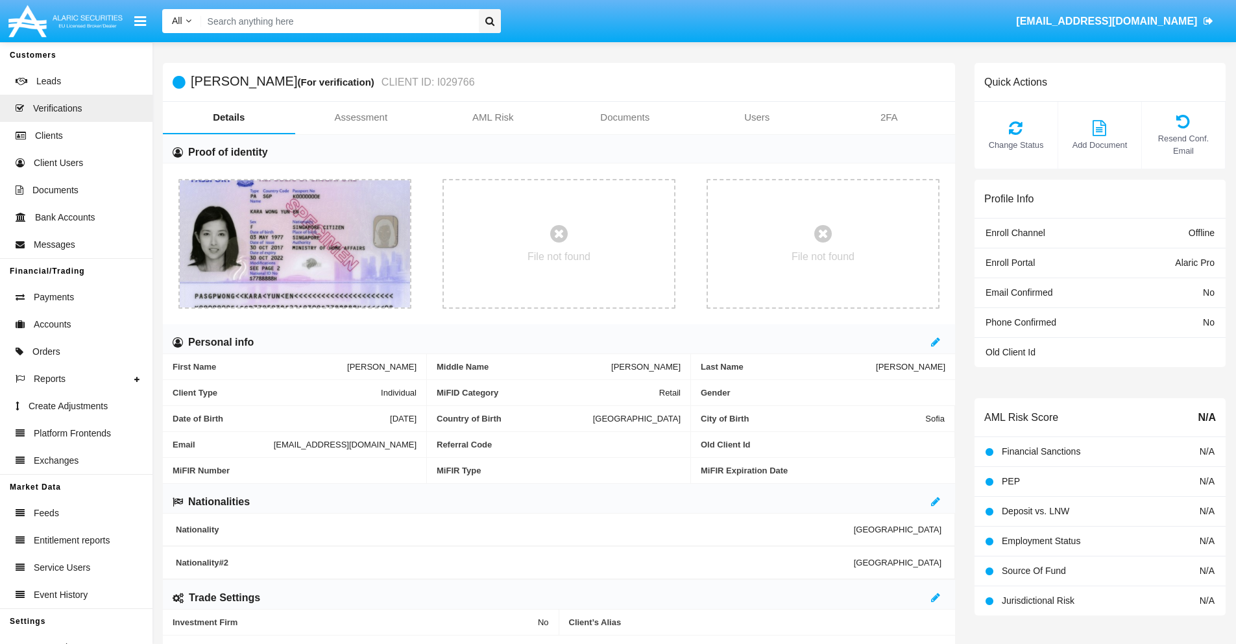
click at [625, 117] on link "Documents" at bounding box center [625, 117] width 132 height 31
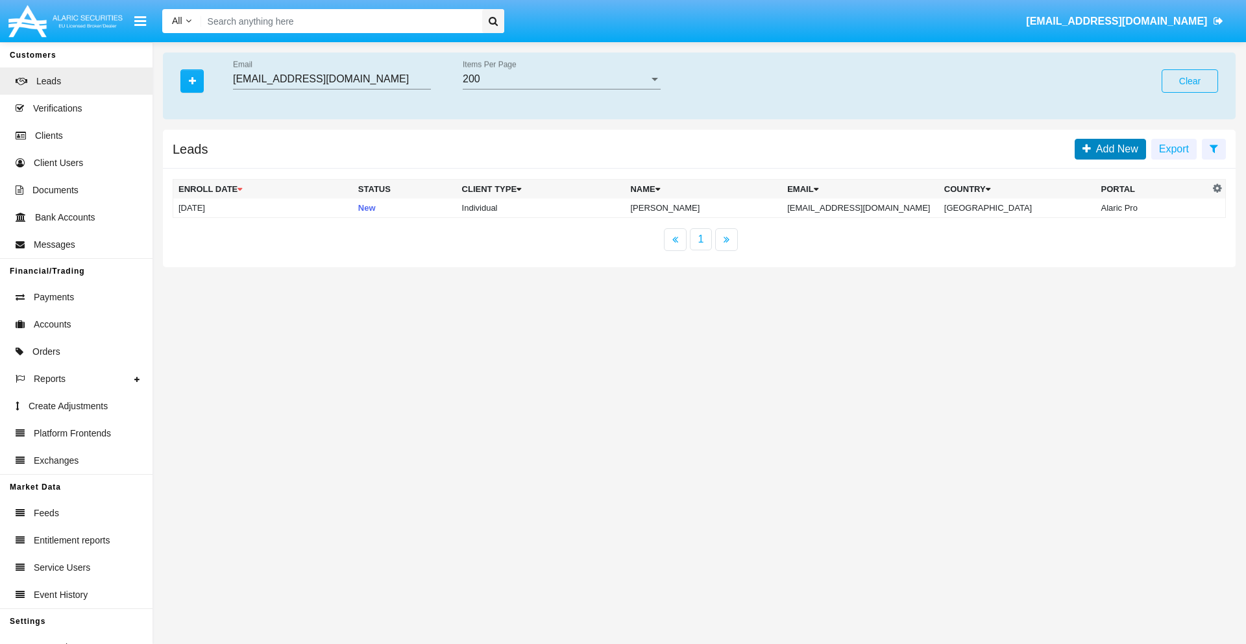
click at [1114, 149] on span "Add New" at bounding box center [1114, 148] width 47 height 11
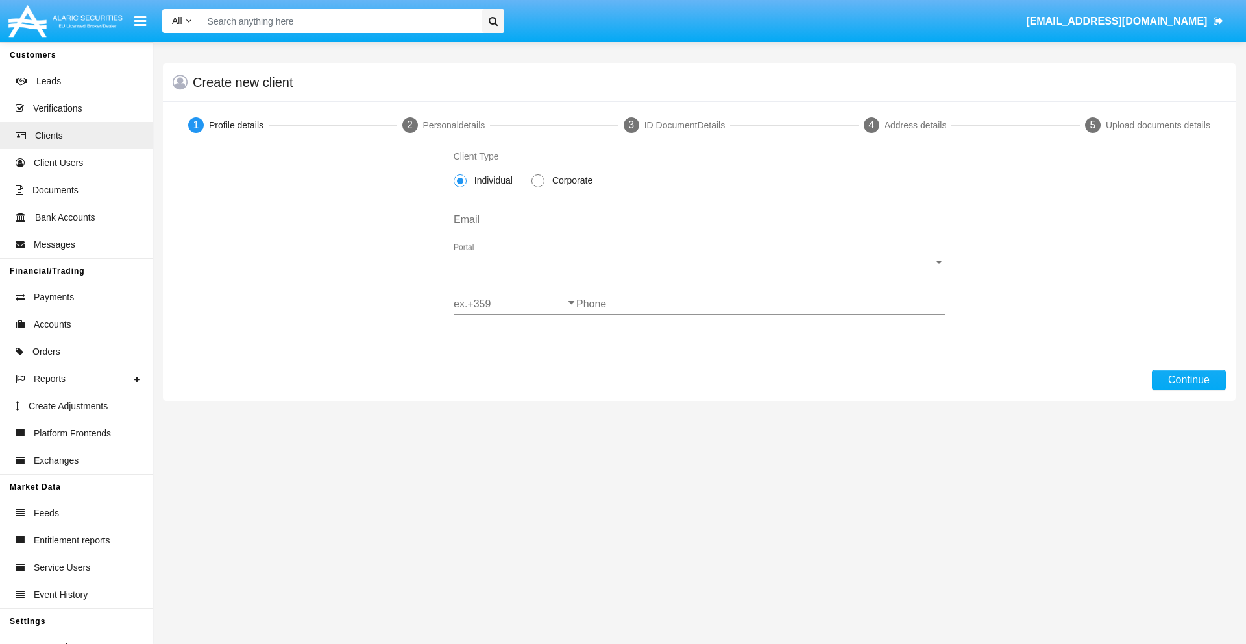
click at [491, 180] on span "Individual" at bounding box center [491, 181] width 49 height 14
click at [460, 188] on input "Individual" at bounding box center [459, 188] width 1 height 1
type input "[EMAIL_ADDRESS][DOMAIN_NAME]"
click at [699, 262] on span "Portal" at bounding box center [694, 262] width 480 height 12
click at [694, 272] on span "Alaric Pro" at bounding box center [700, 271] width 492 height 31
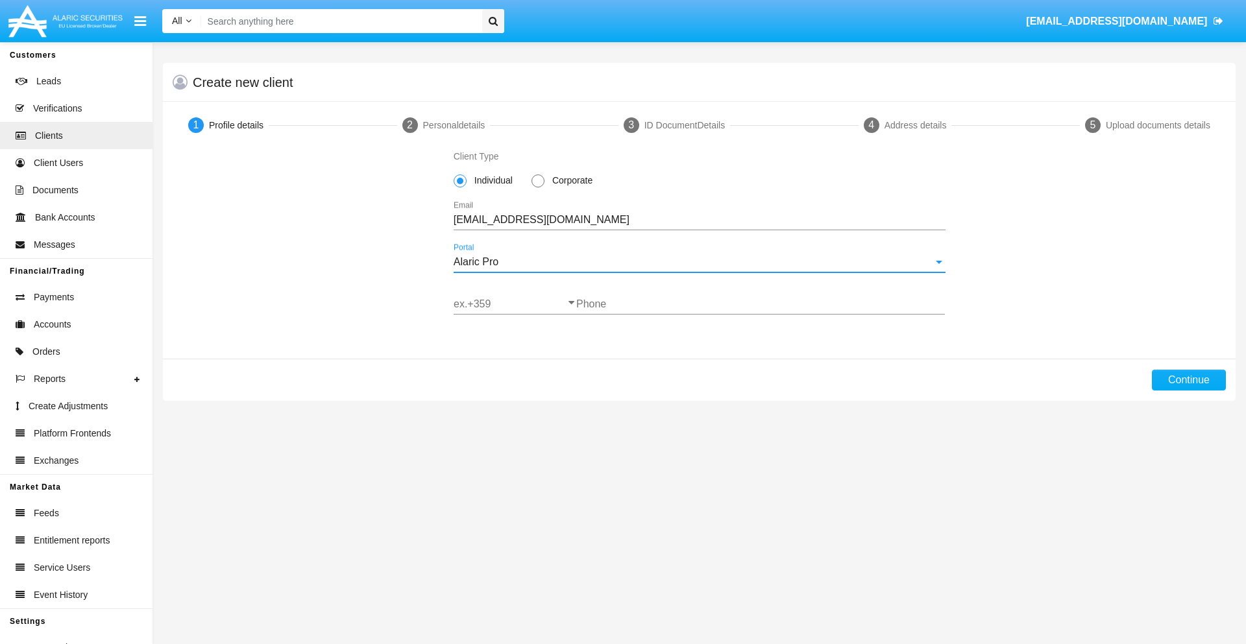
click at [515, 304] on input "ex.+359" at bounding box center [515, 305] width 123 height 12
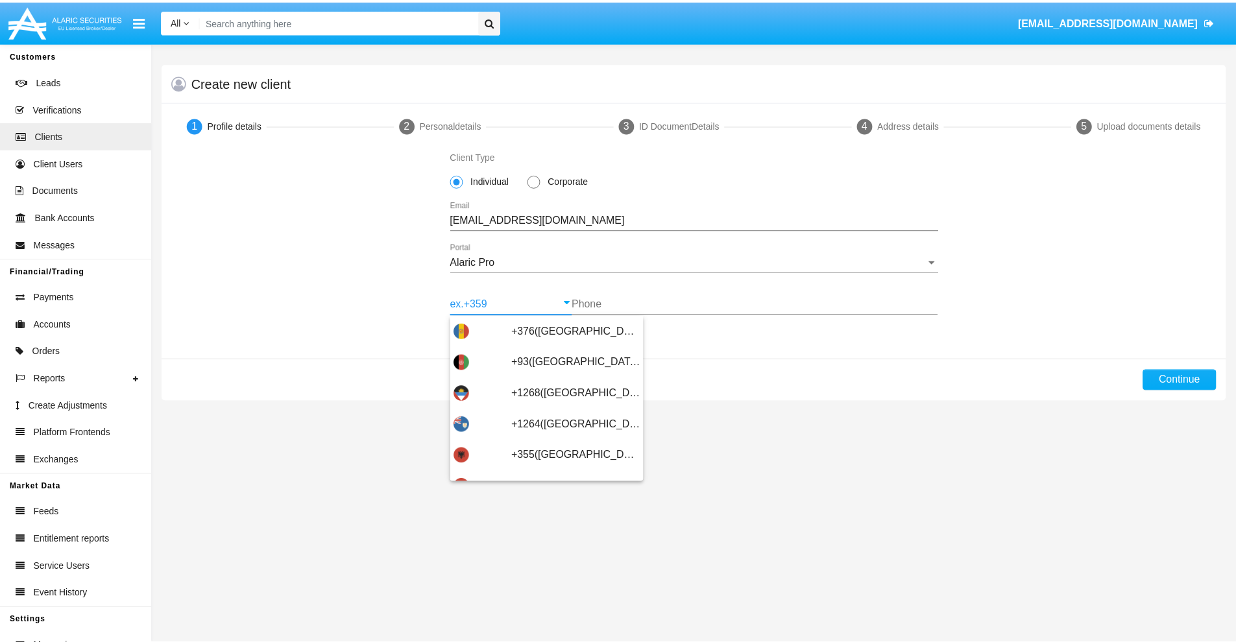
scroll to position [426, 0]
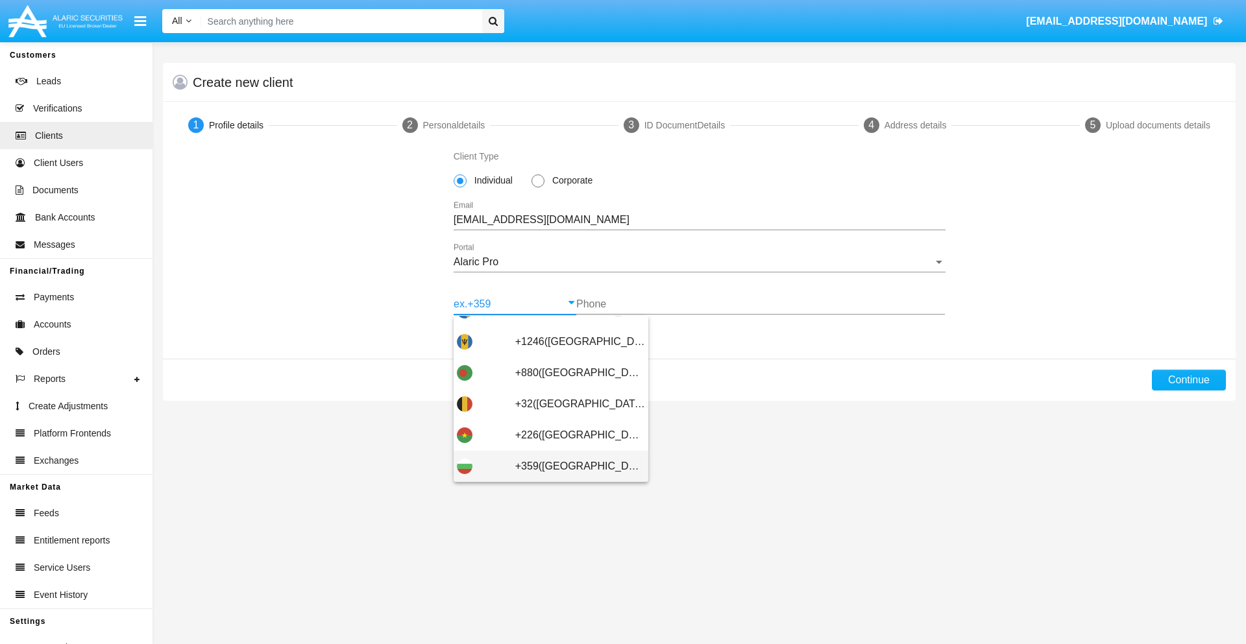
click at [570, 467] on span "+359([GEOGRAPHIC_DATA])" at bounding box center [580, 466] width 130 height 31
type input "+359([GEOGRAPHIC_DATA])"
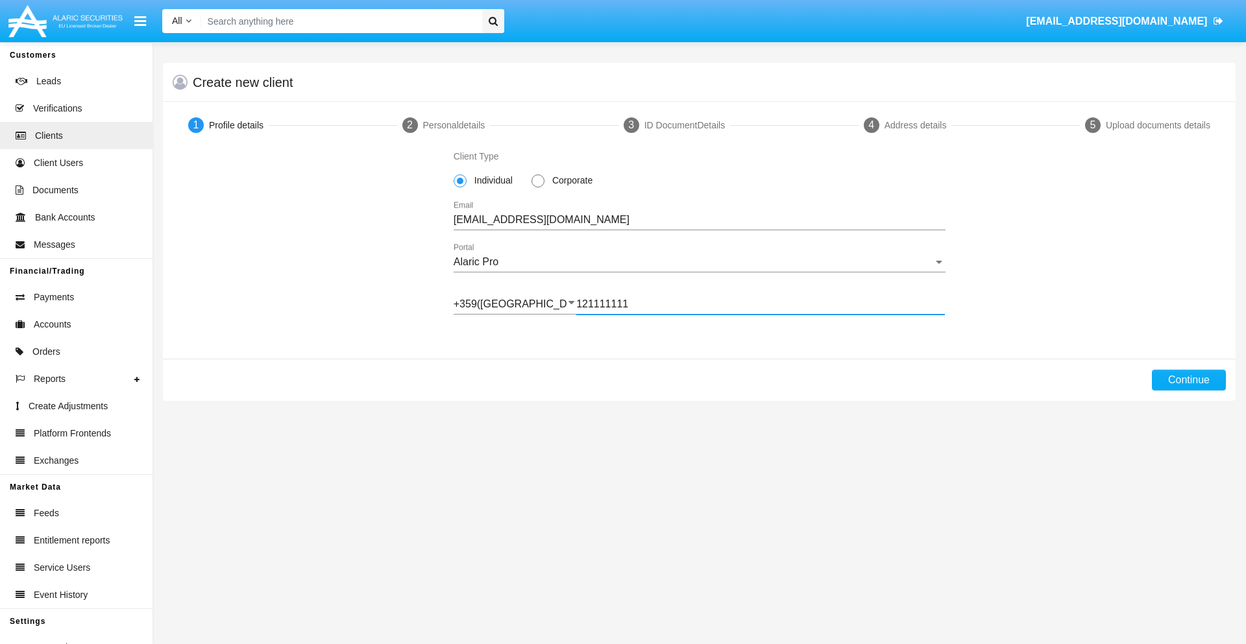
type input "121111111"
click at [1188, 380] on button "Continue" at bounding box center [1189, 380] width 74 height 21
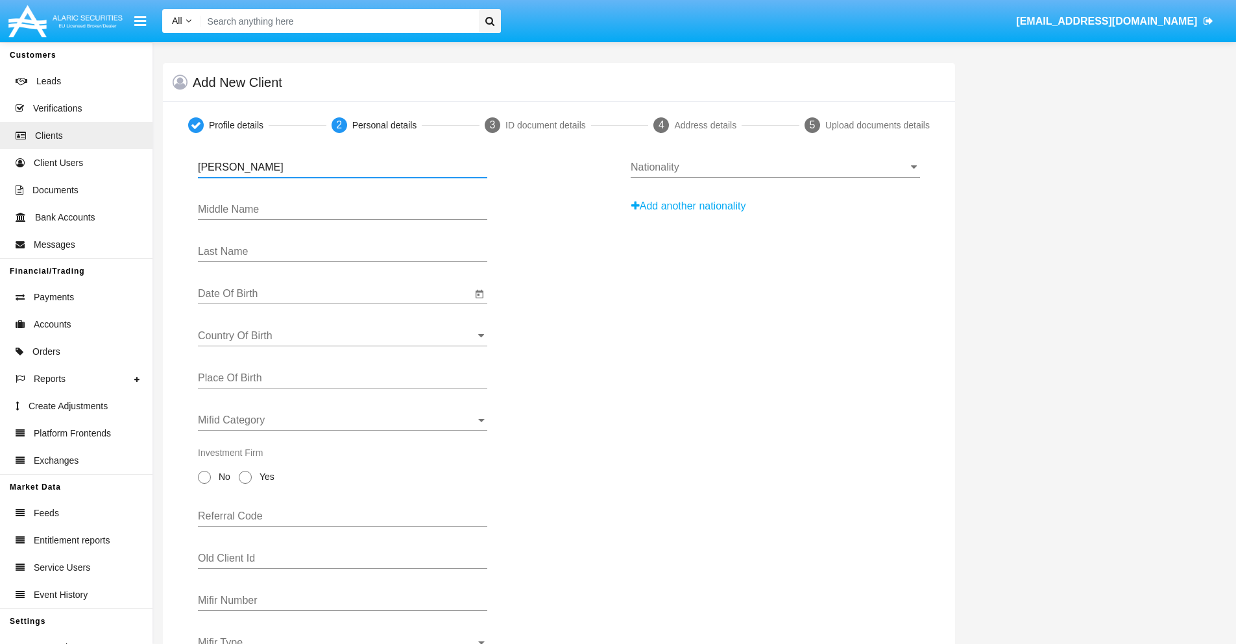
type input "[PERSON_NAME]"
click at [335, 294] on input "Date Of Birth" at bounding box center [335, 294] width 274 height 12
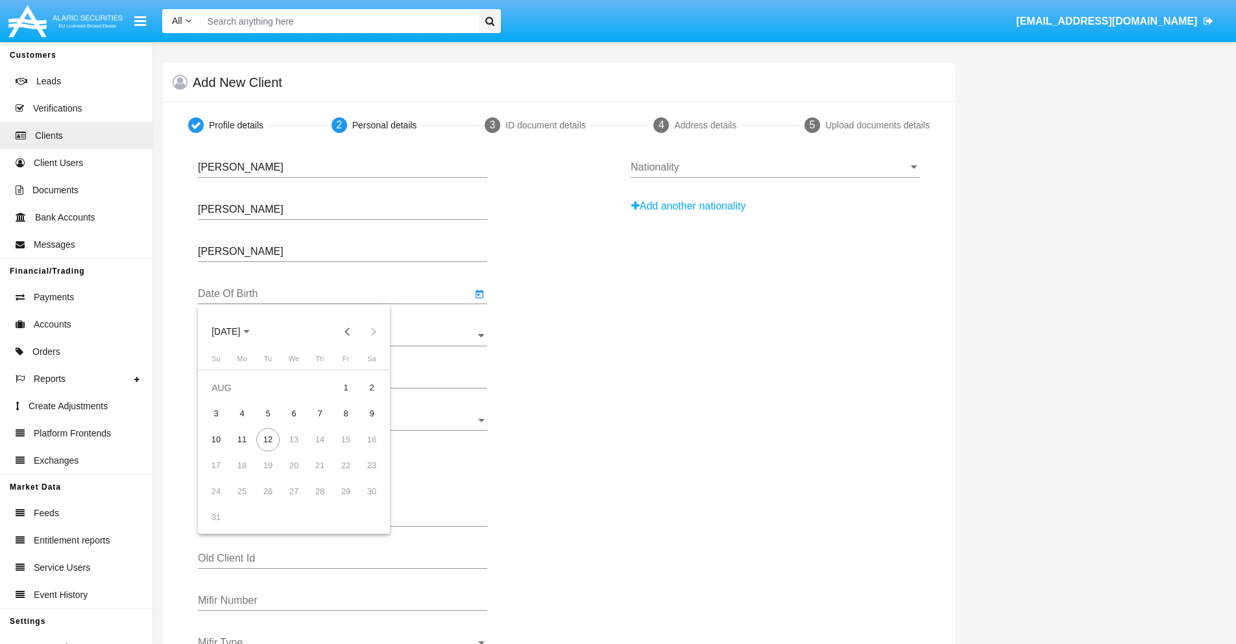
click at [238, 332] on span "[DATE]" at bounding box center [226, 332] width 29 height 10
click at [347, 332] on button "Previous 20 years" at bounding box center [348, 332] width 26 height 26
click at [317, 502] on div "2000" at bounding box center [317, 501] width 41 height 23
click at [226, 398] on div "JAN" at bounding box center [226, 397] width 41 height 23
click at [372, 387] on div "1" at bounding box center [371, 387] width 23 height 23
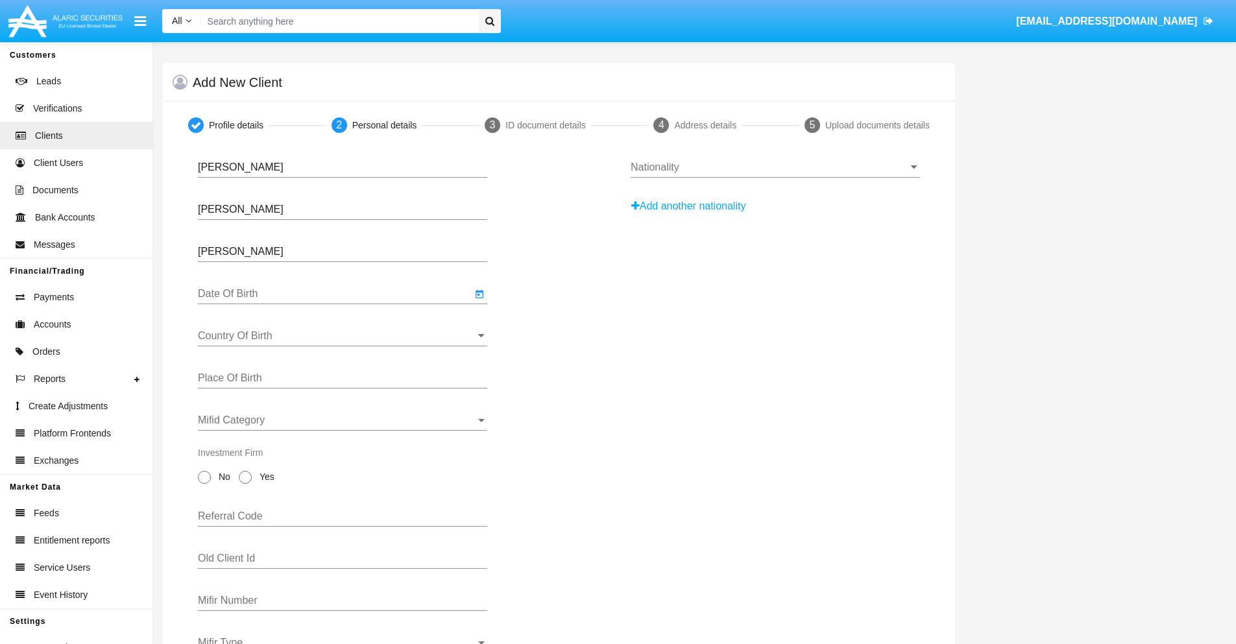
type input "[DATE]"
click at [343, 336] on input "Country Of Birth" at bounding box center [342, 336] width 289 height 12
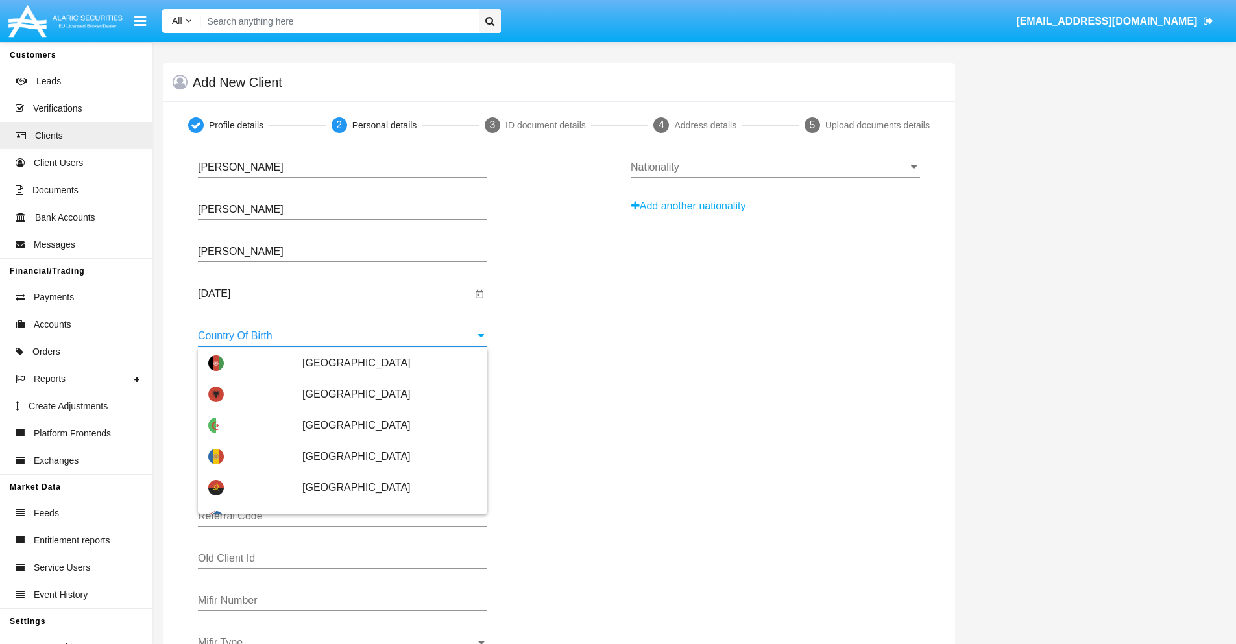
scroll to position [3634, 0]
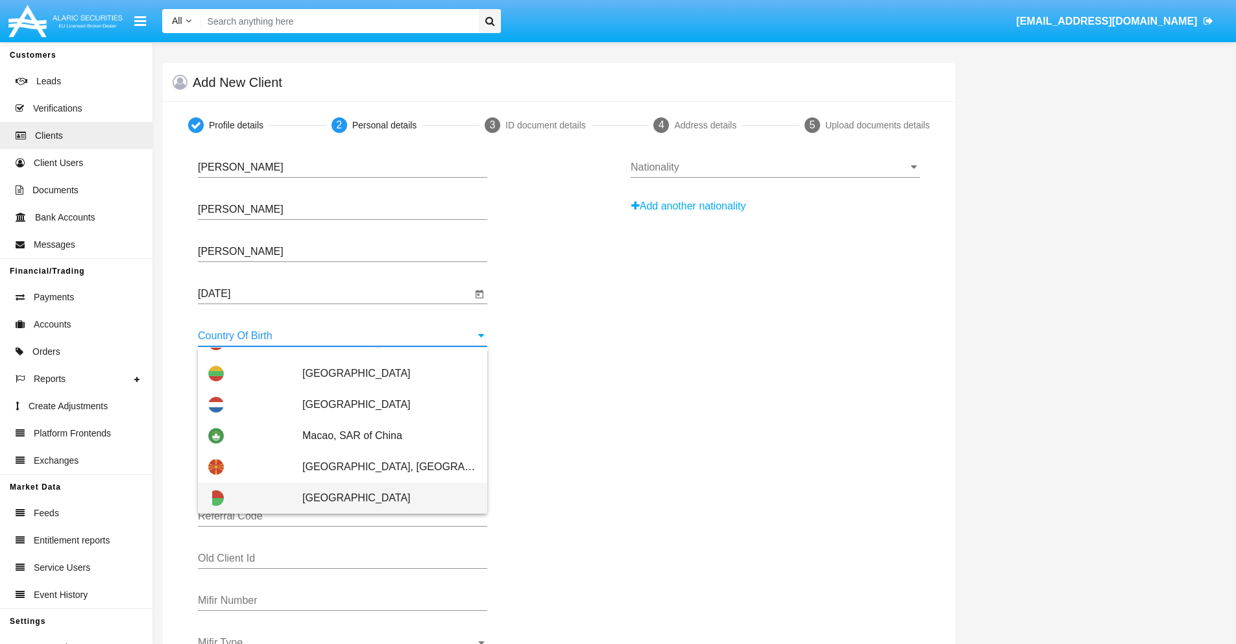
click at [383, 498] on span "[GEOGRAPHIC_DATA]" at bounding box center [389, 498] width 175 height 31
type input "[GEOGRAPHIC_DATA]"
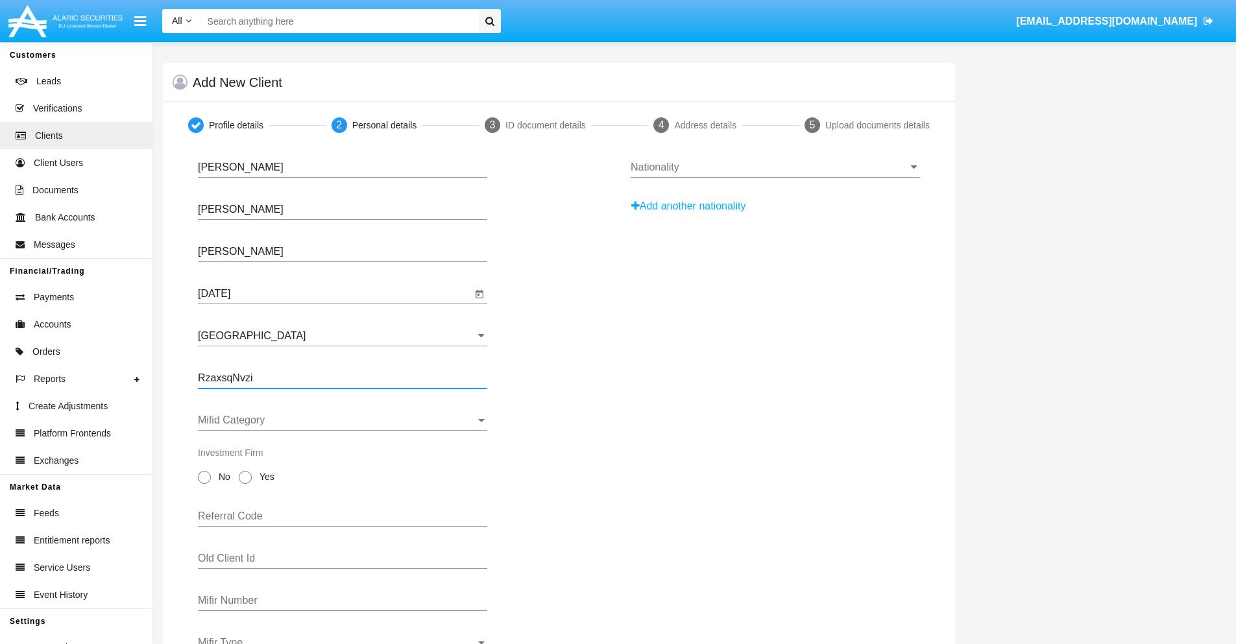
type input "RzaxsqNvzi"
click at [343, 421] on span "Mifid Category" at bounding box center [337, 421] width 278 height 12
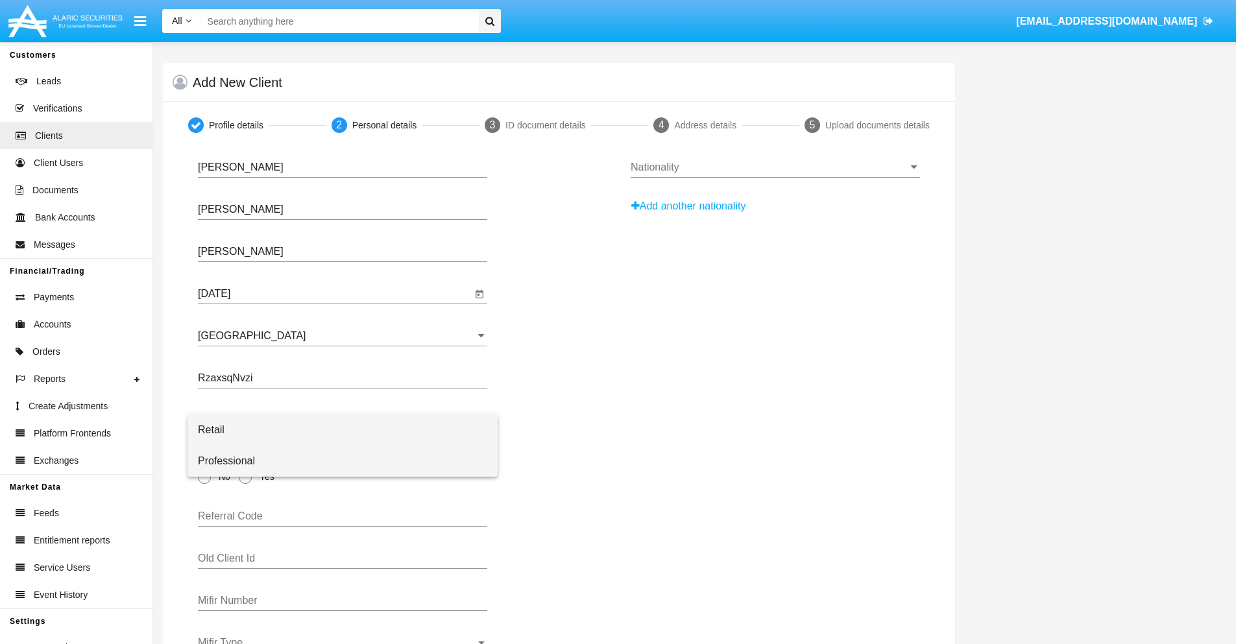
click at [343, 461] on span "Professional" at bounding box center [342, 461] width 289 height 31
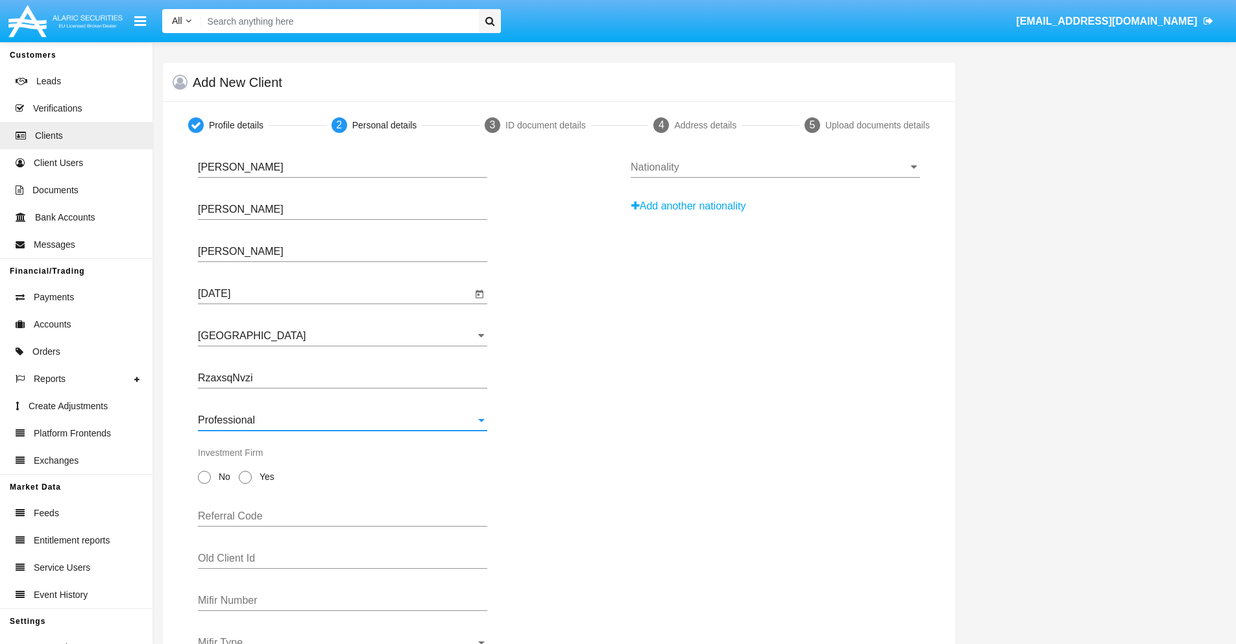
click at [222, 477] on span "No" at bounding box center [222, 477] width 23 height 14
click at [204, 484] on input "No" at bounding box center [204, 484] width 1 height 1
radio input "true"
type input "uoveBHlxCS"
type input "fscfjwYUNJ"
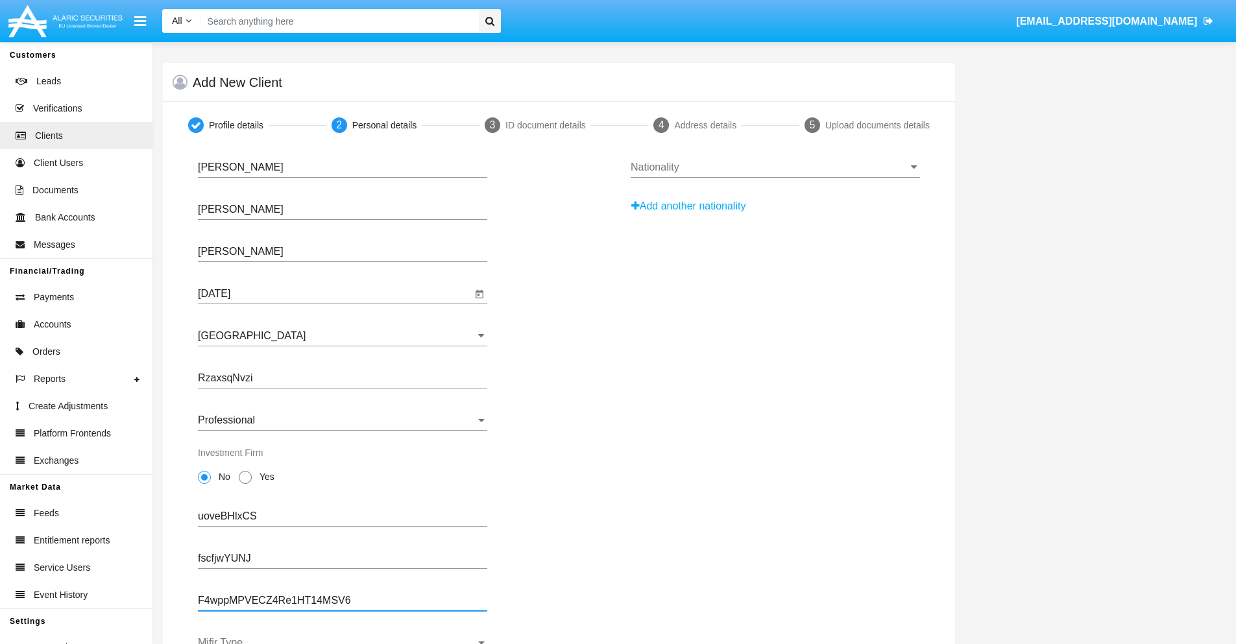
type input "F4wppMPVECZ4Re1HT14MSV6"
click at [343, 641] on span "Mifir Type" at bounding box center [337, 643] width 278 height 12
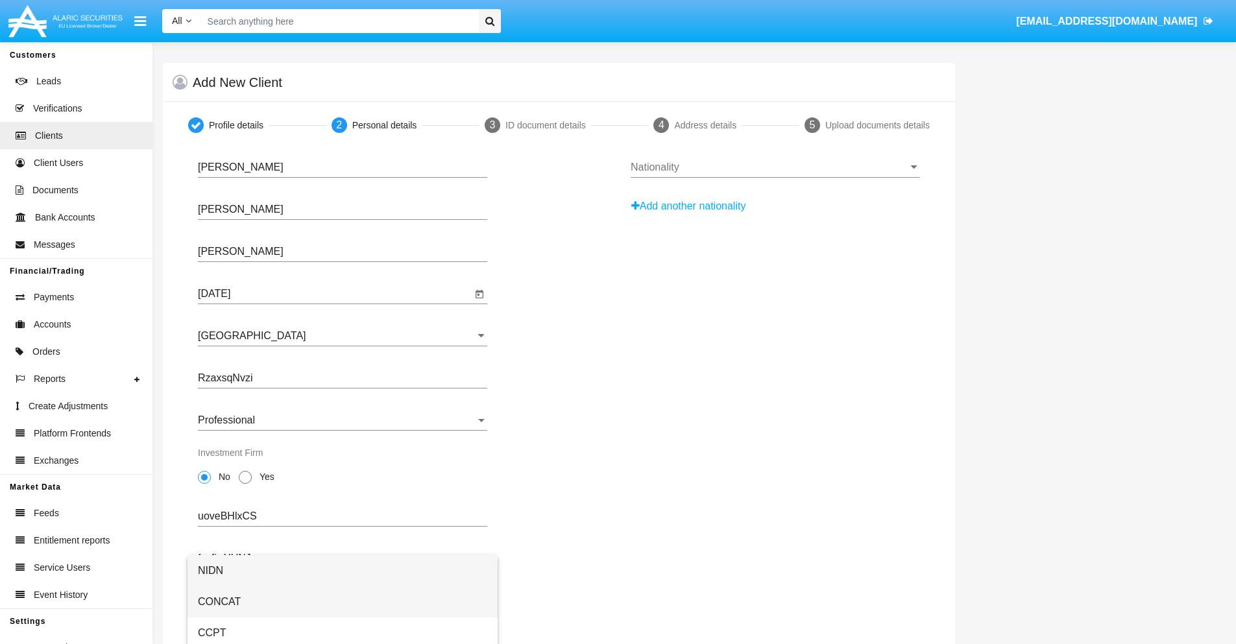
click at [343, 602] on span "CONCAT" at bounding box center [342, 602] width 289 height 31
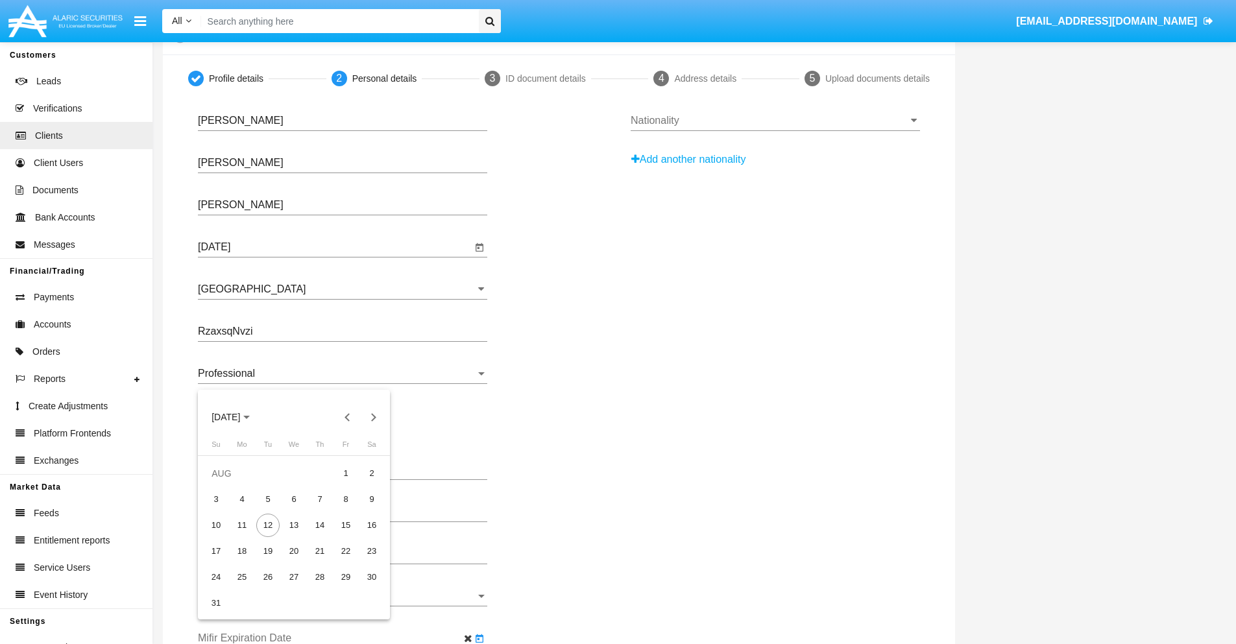
click at [238, 417] on span "[DATE]" at bounding box center [226, 418] width 29 height 10
click at [317, 535] on div "2030" at bounding box center [317, 535] width 41 height 23
click at [226, 483] on div "JAN" at bounding box center [226, 483] width 41 height 23
click at [268, 499] on div "1" at bounding box center [267, 499] width 23 height 23
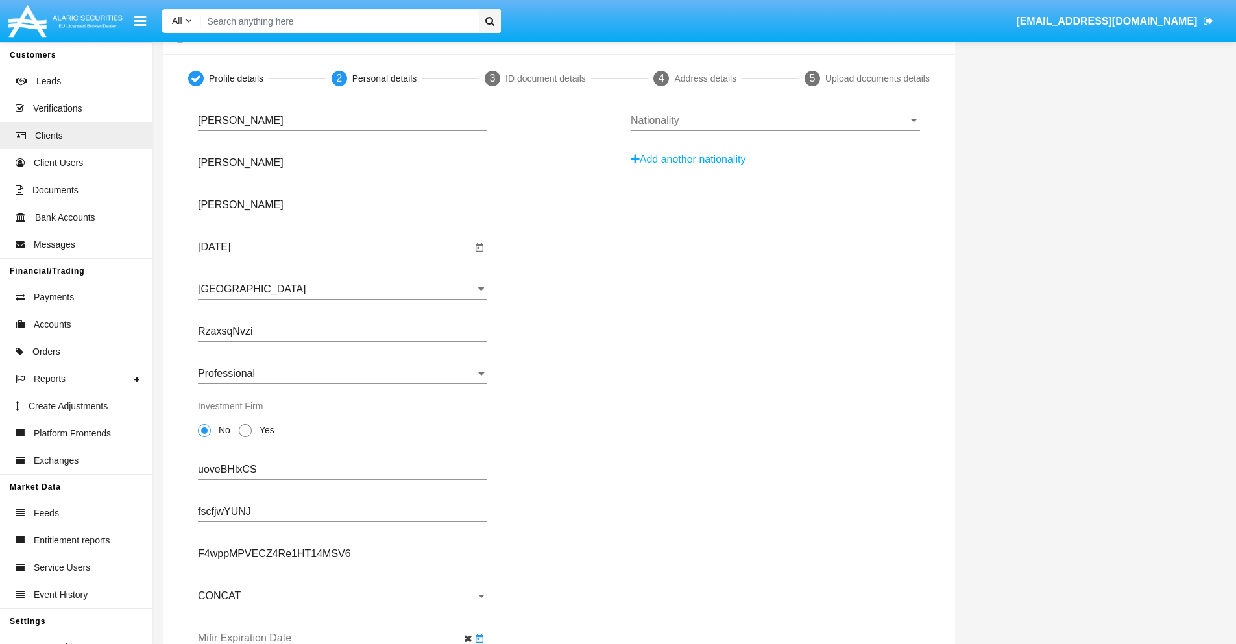
type input "[DATE]"
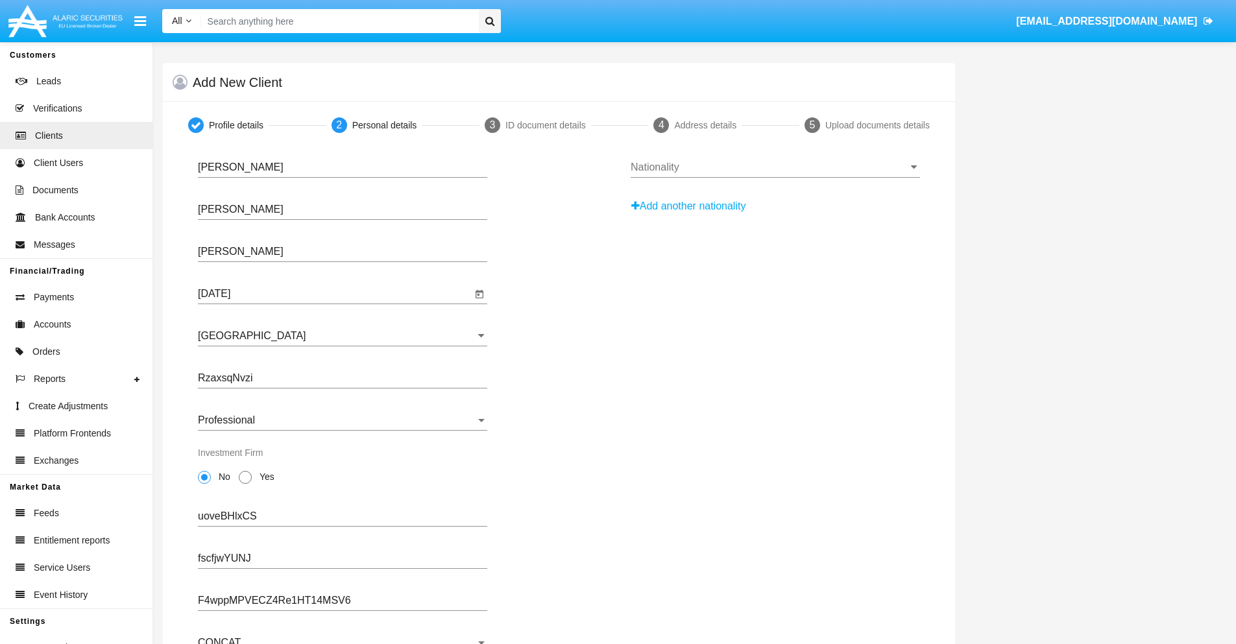
click at [775, 167] on input "Nationality" at bounding box center [775, 168] width 289 height 12
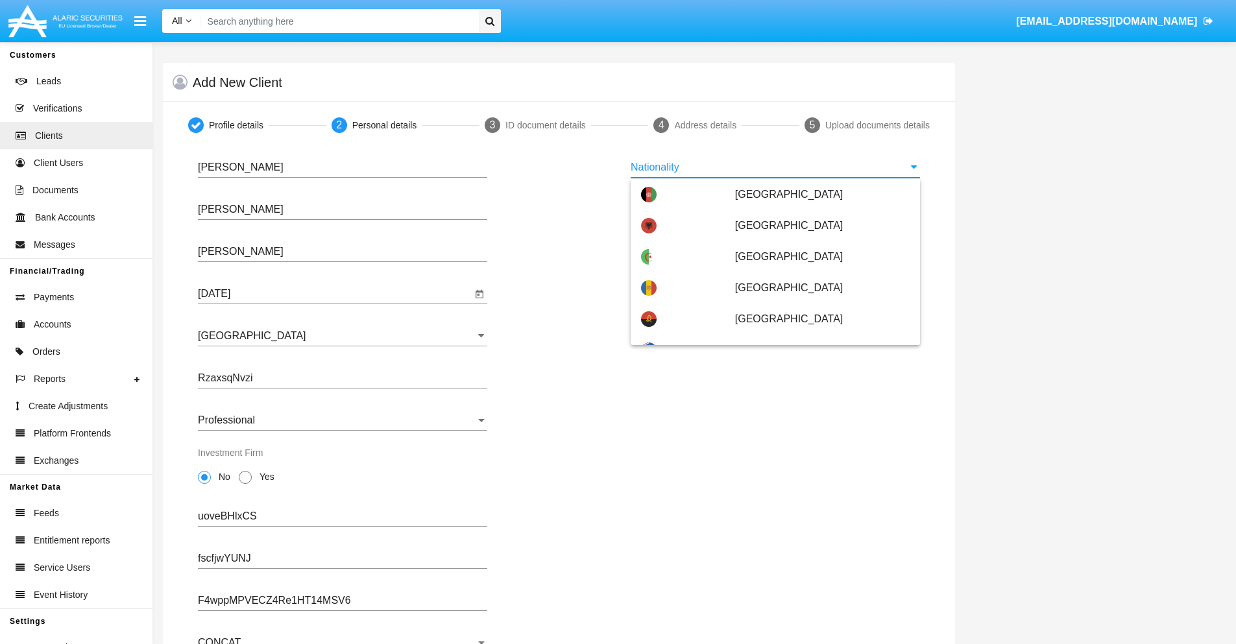
scroll to position [768, 0]
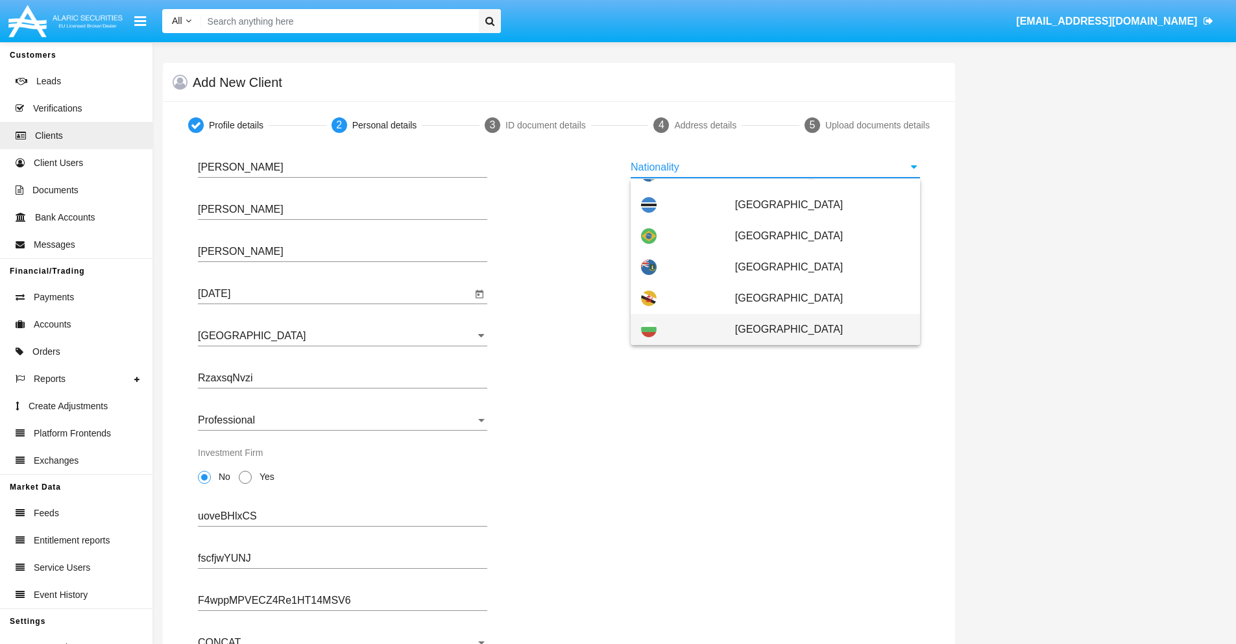
click at [816, 330] on span "[GEOGRAPHIC_DATA]" at bounding box center [822, 329] width 175 height 31
type input "[GEOGRAPHIC_DATA]"
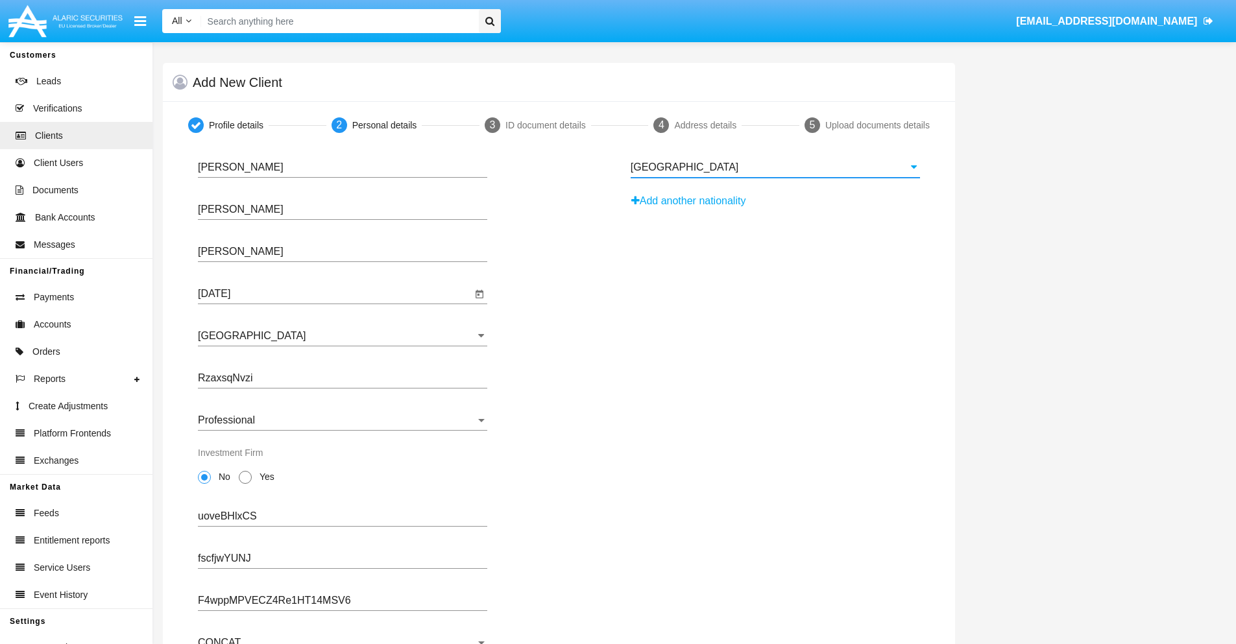
click at [693, 201] on button "Add another nationality" at bounding box center [692, 201] width 123 height 21
click at [775, 210] on input "Nationality #1" at bounding box center [775, 210] width 289 height 12
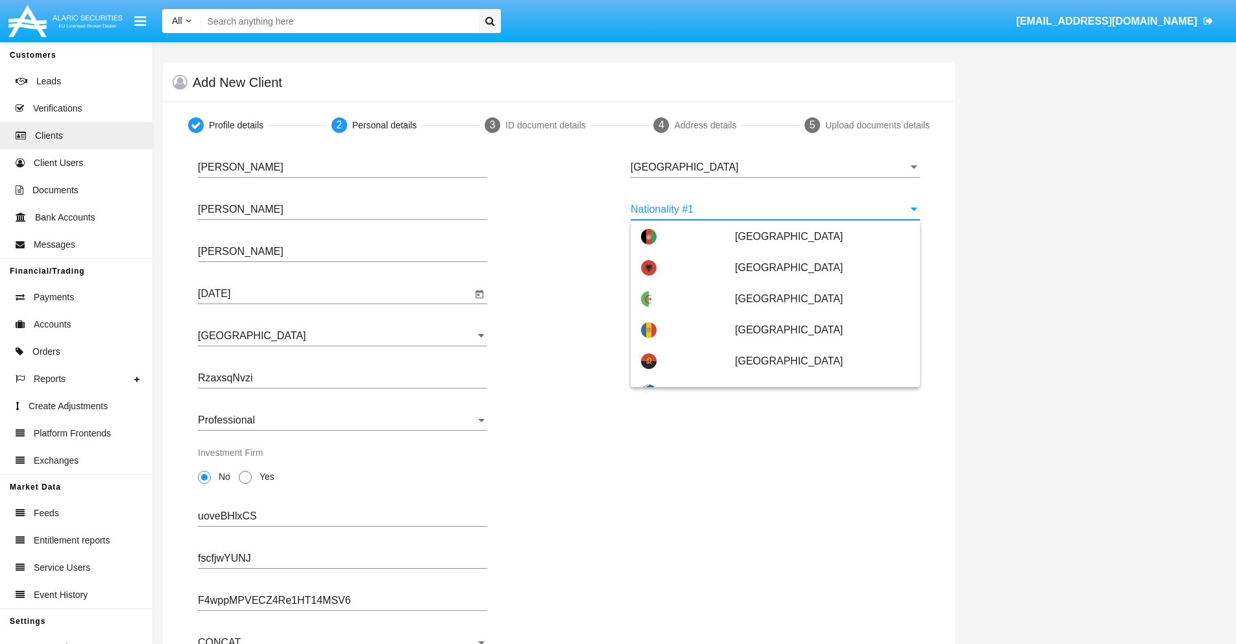
scroll to position [5783, 0]
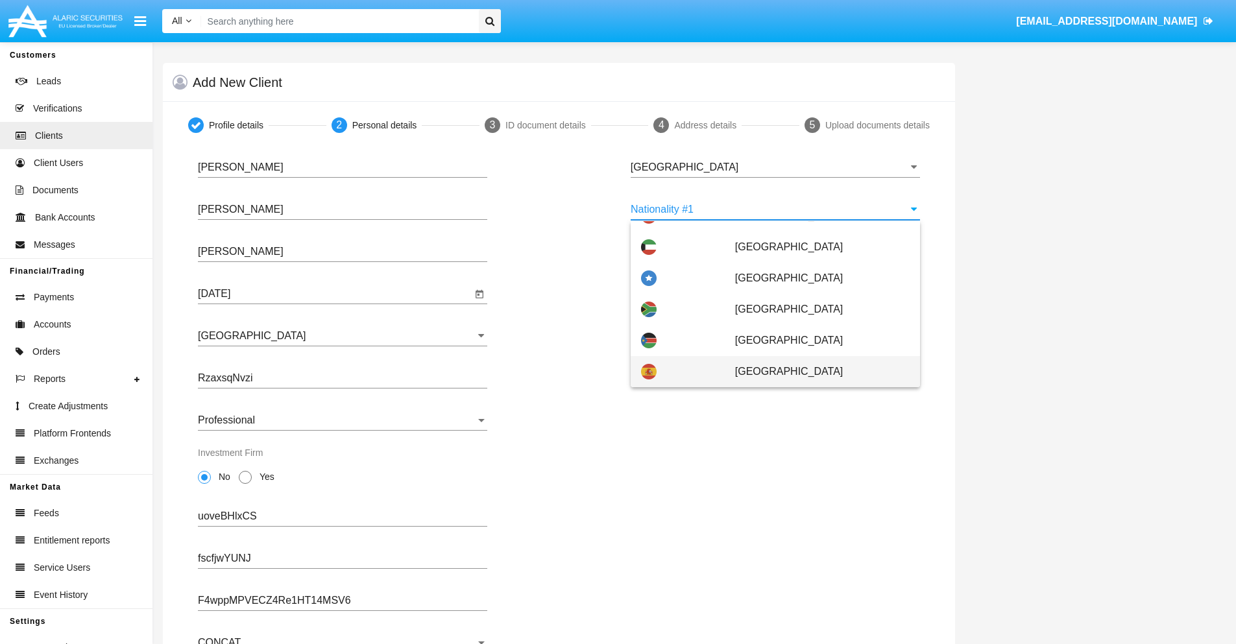
click at [816, 372] on span "[GEOGRAPHIC_DATA]" at bounding box center [822, 371] width 175 height 31
type input "[GEOGRAPHIC_DATA]"
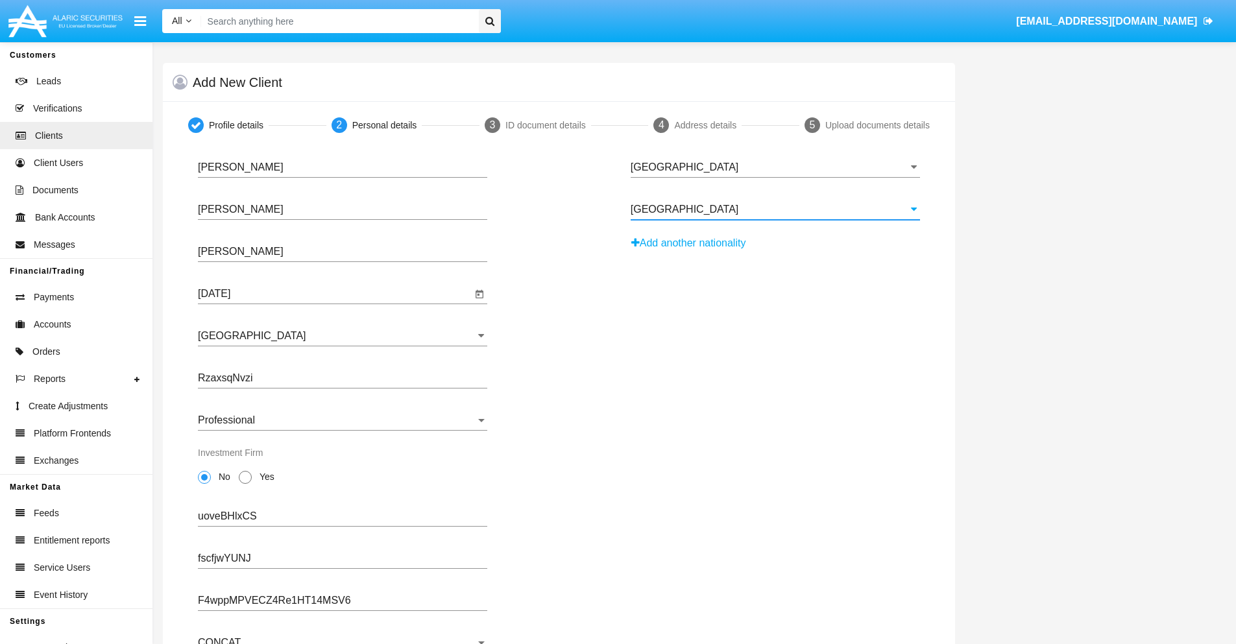
scroll to position [127, 0]
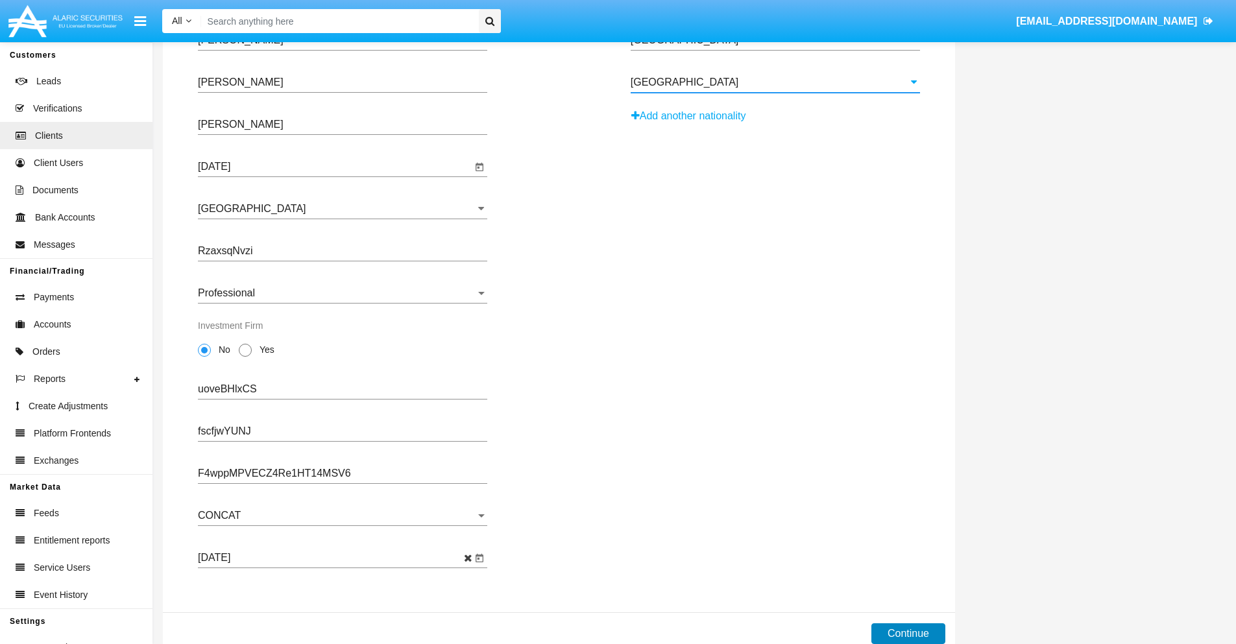
click at [908, 634] on button "Continue" at bounding box center [909, 634] width 74 height 21
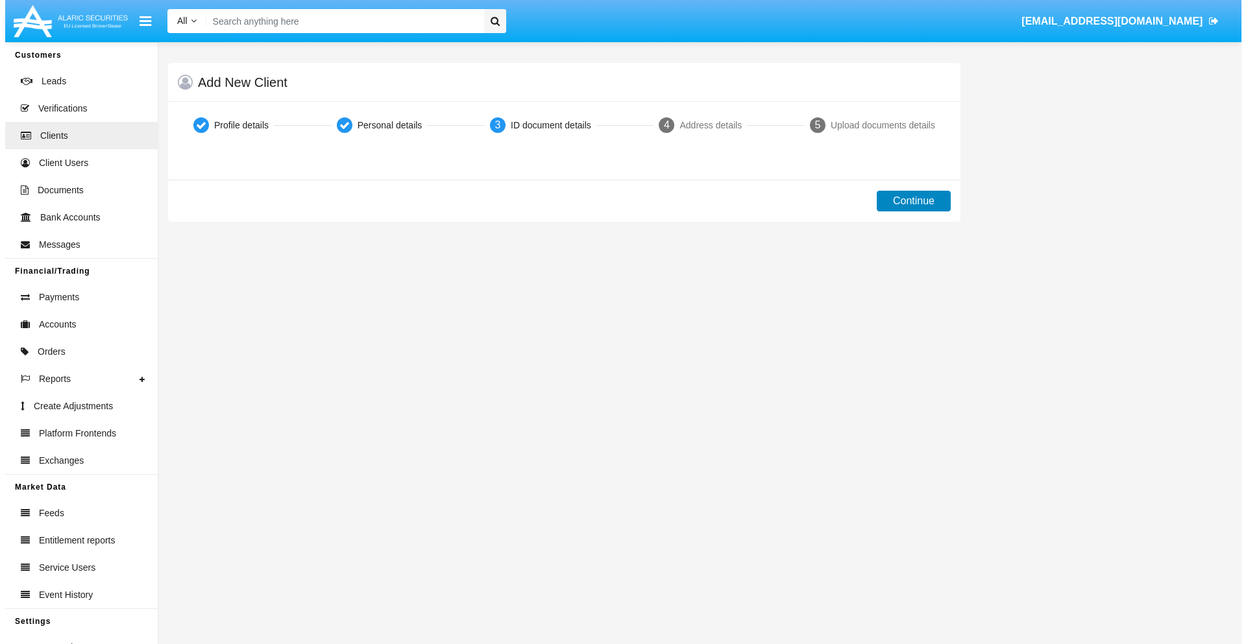
scroll to position [0, 0]
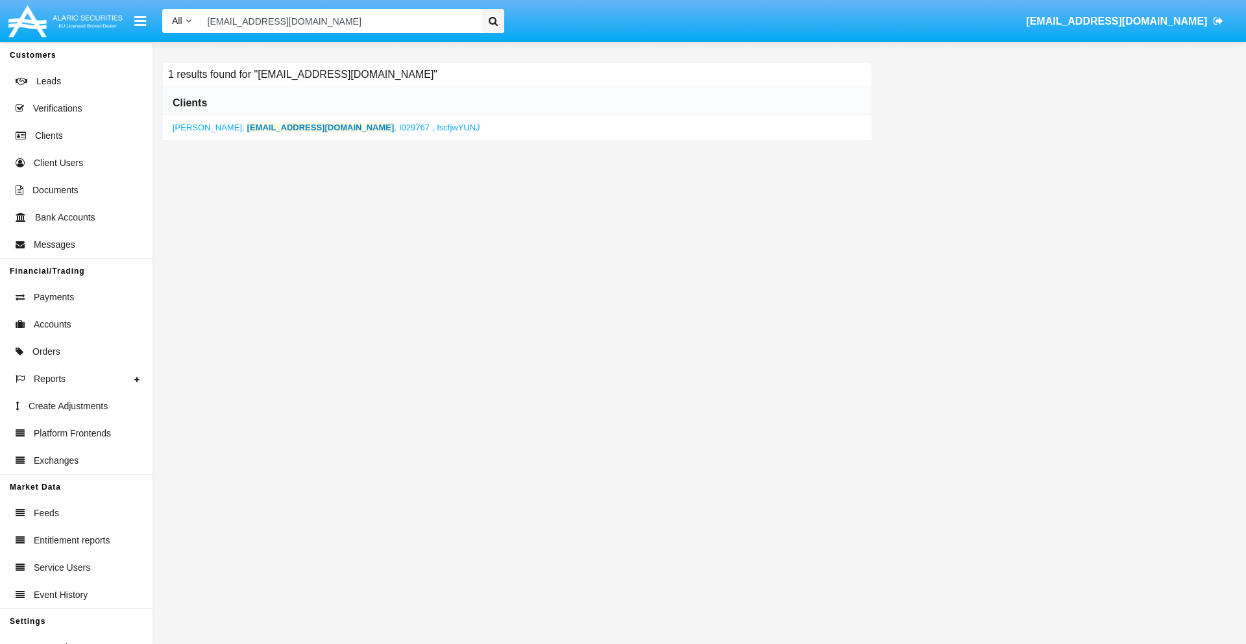
type input "[EMAIL_ADDRESS][DOMAIN_NAME]"
click at [256, 127] on b "[EMAIL_ADDRESS][DOMAIN_NAME]" at bounding box center [320, 128] width 147 height 10
